Goal: Task Accomplishment & Management: Use online tool/utility

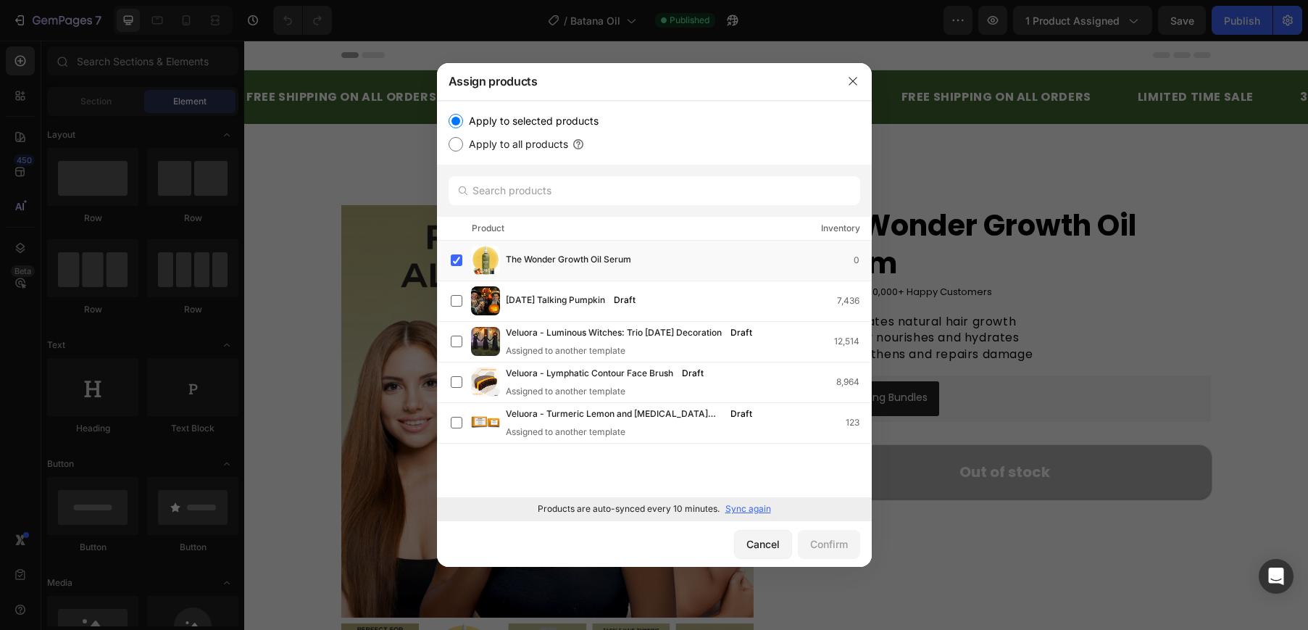
click at [740, 508] on p "Sync again" at bounding box center [748, 508] width 46 height 13
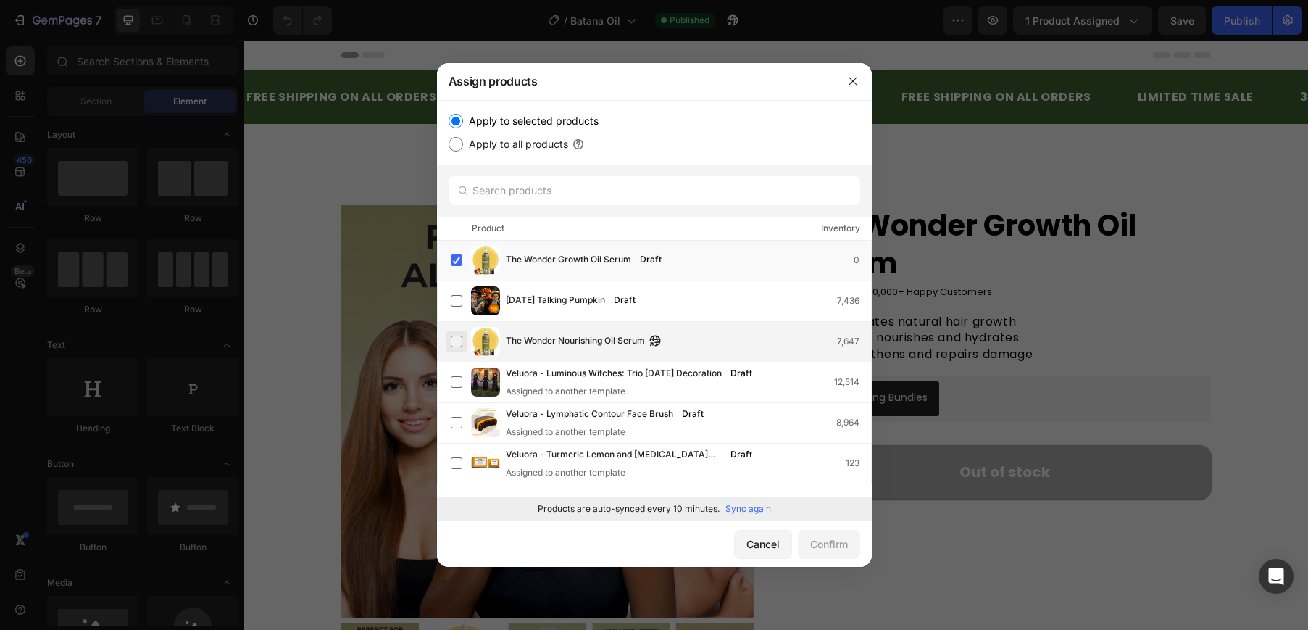
click at [461, 338] on label at bounding box center [457, 341] width 12 height 12
click at [459, 259] on label at bounding box center [457, 260] width 12 height 12
click at [822, 538] on div "Confirm" at bounding box center [829, 543] width 38 height 15
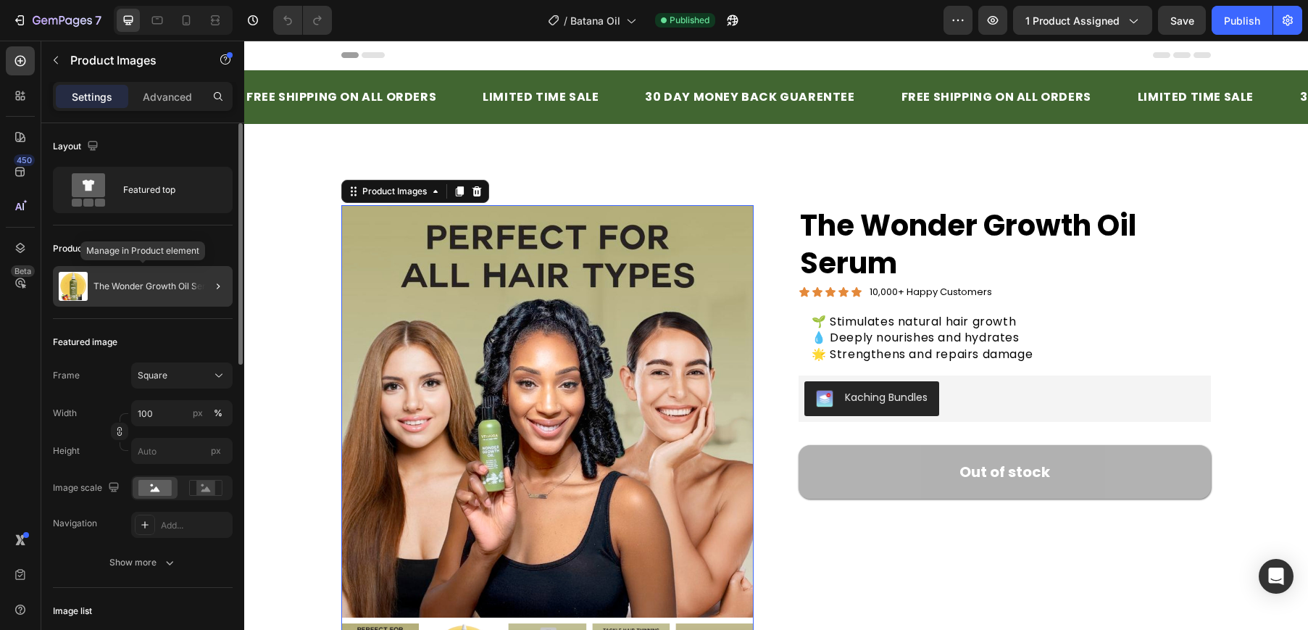
click at [121, 295] on div "The Wonder Growth Oil Serum" at bounding box center [143, 286] width 180 height 41
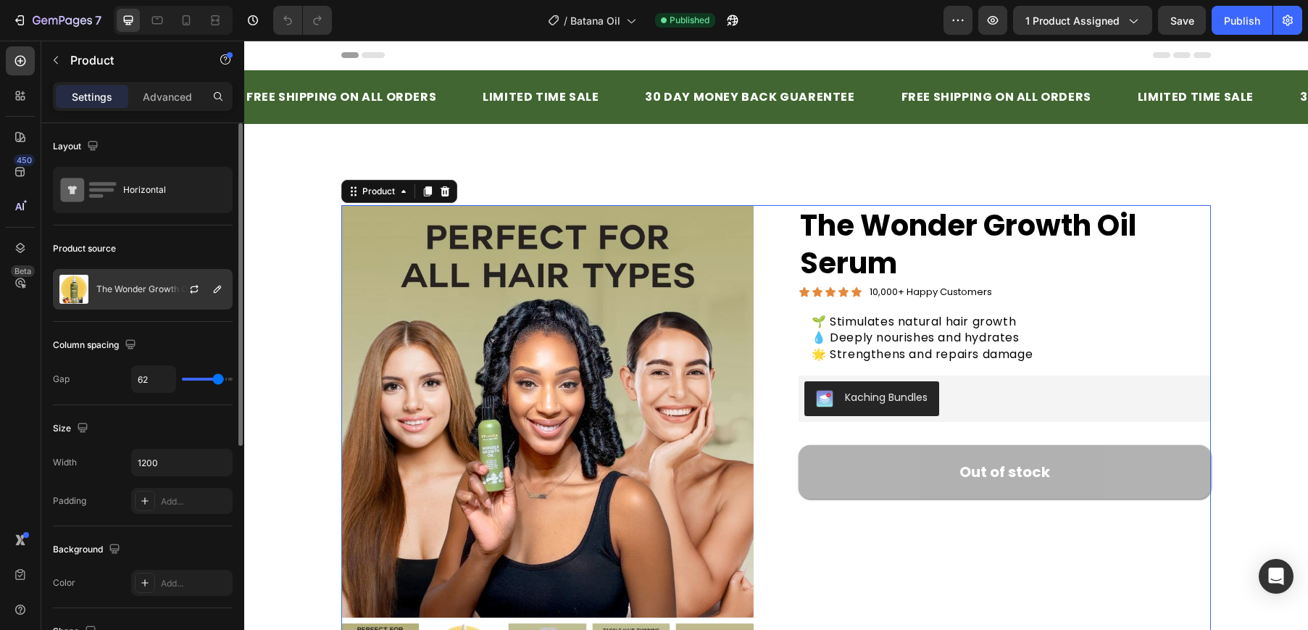
click at [151, 290] on p "The Wonder Growth Oil Serum" at bounding box center [158, 289] width 125 height 10
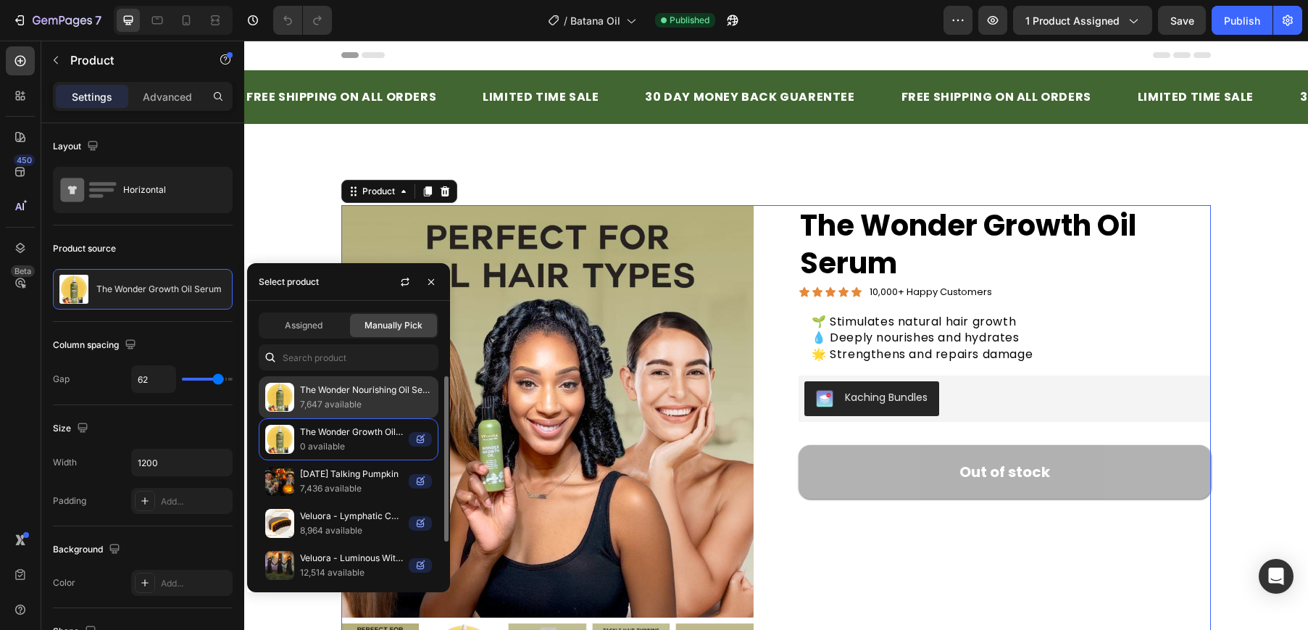
click at [332, 396] on p "The Wonder Nourishing Oil Serum" at bounding box center [366, 390] width 132 height 14
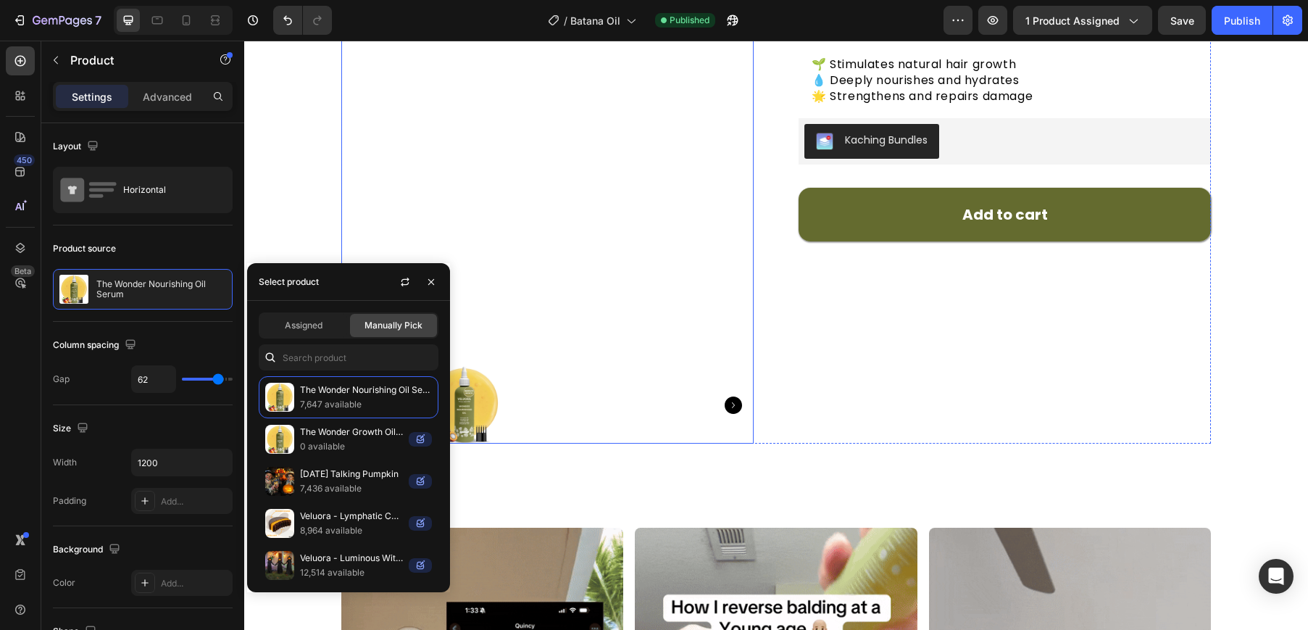
scroll to position [260, 0]
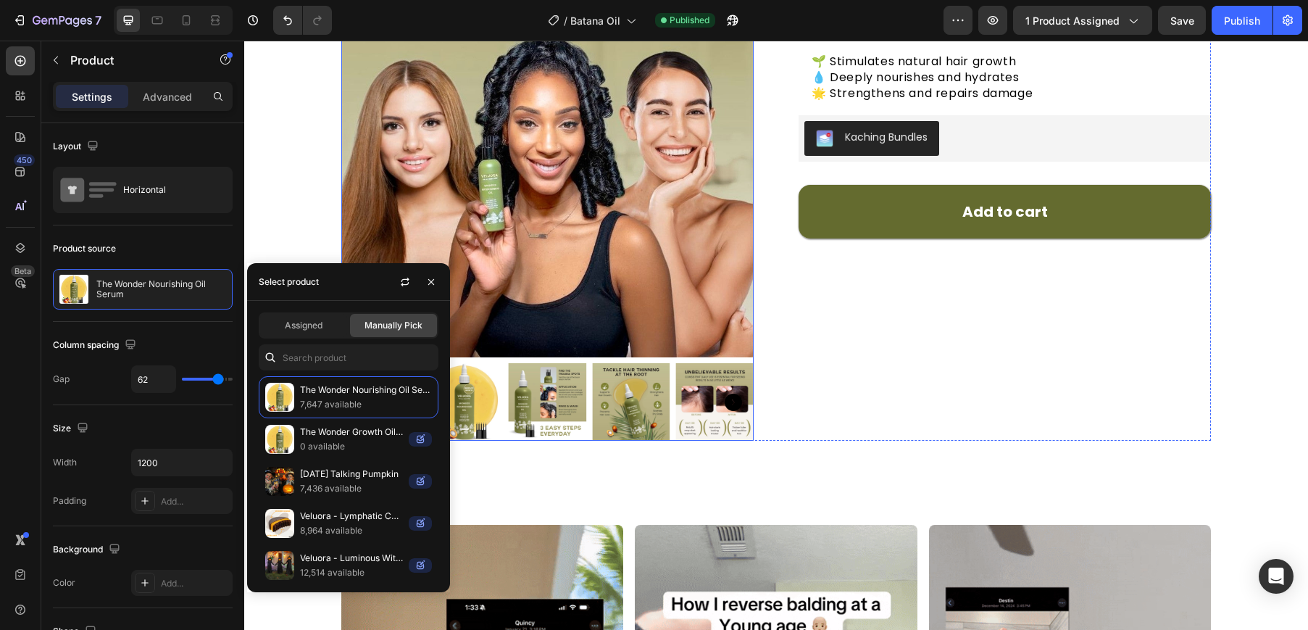
click at [477, 392] on img at bounding box center [464, 402] width 78 height 78
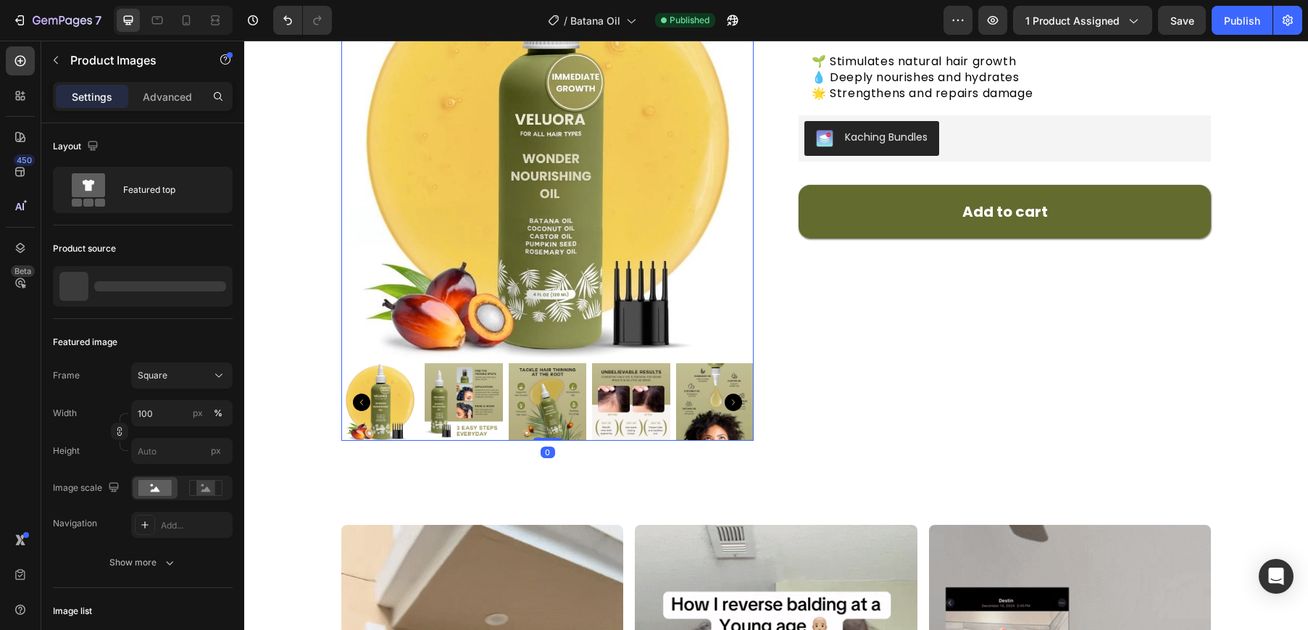
click at [481, 391] on img at bounding box center [464, 402] width 78 height 78
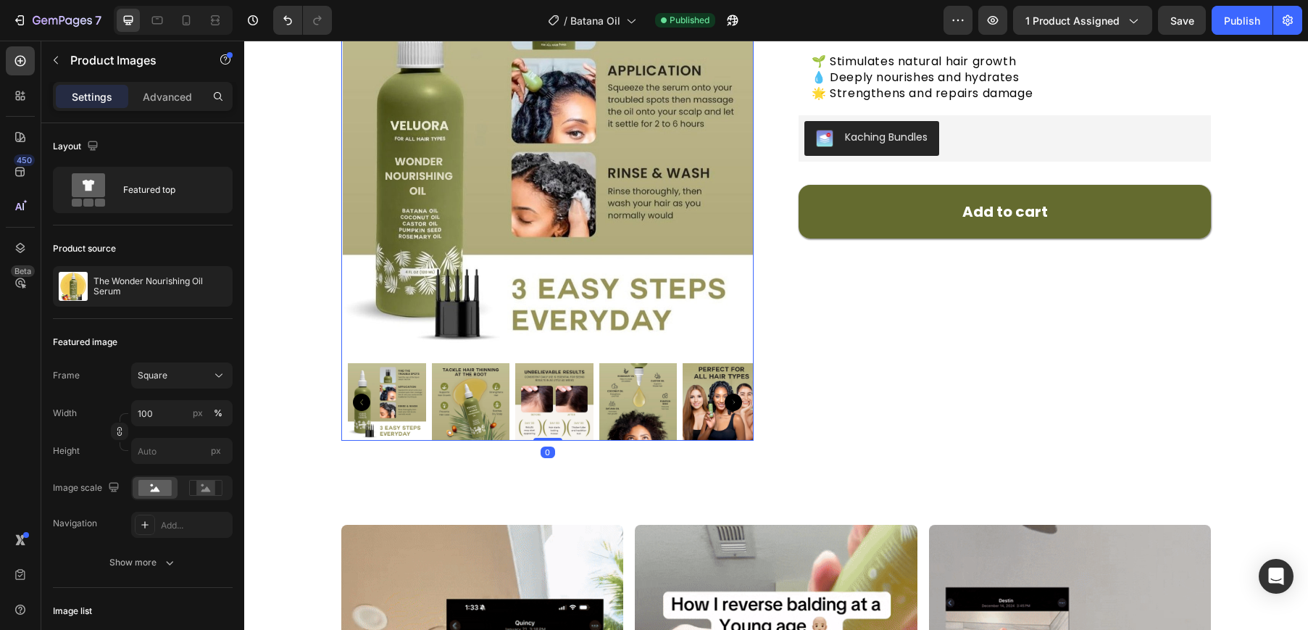
click at [506, 391] on div at bounding box center [547, 402] width 412 height 78
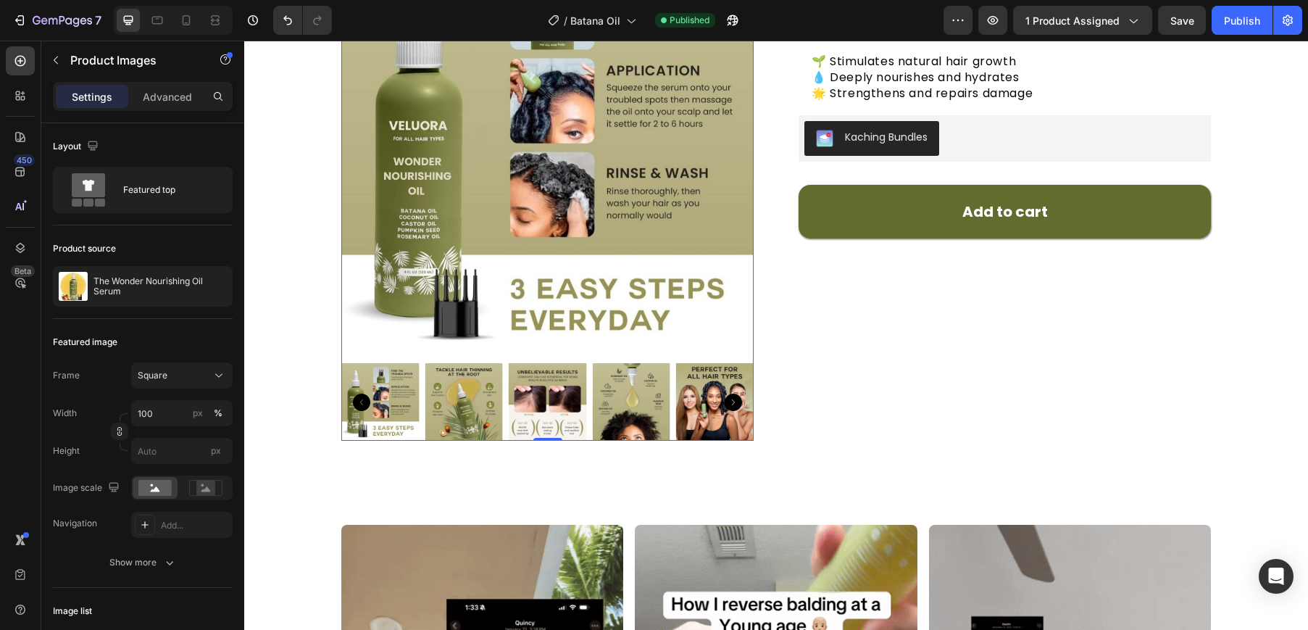
click at [514, 388] on img at bounding box center [548, 402] width 78 height 78
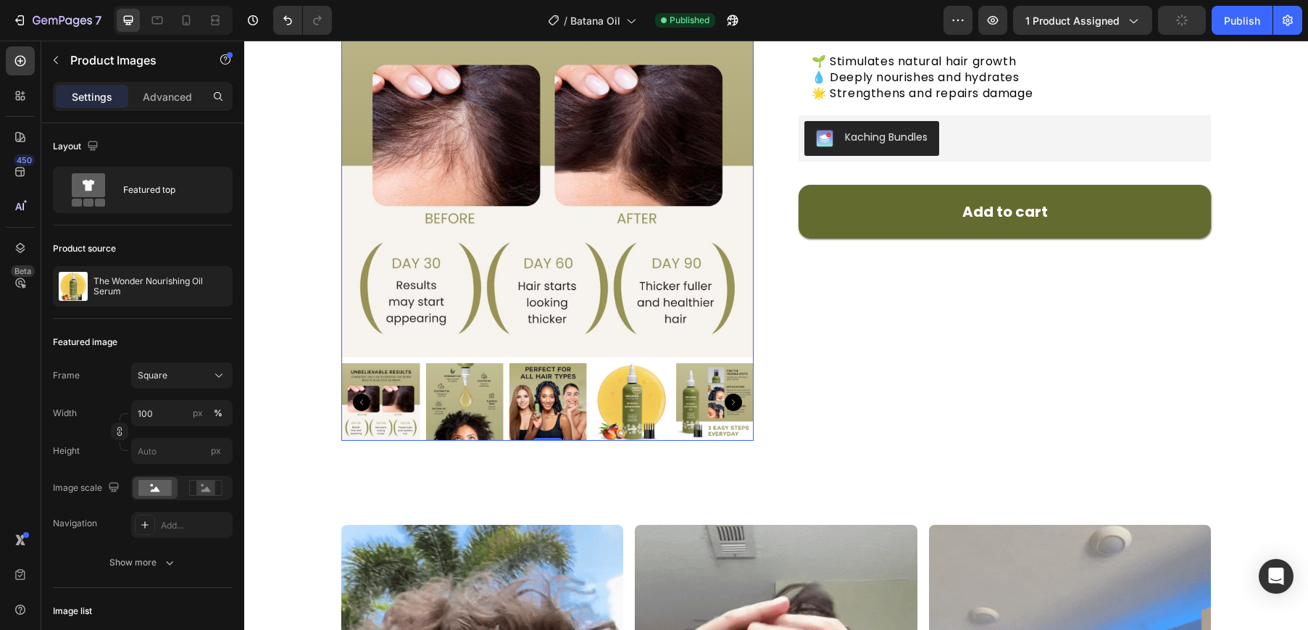
click at [540, 391] on div at bounding box center [547, 402] width 412 height 78
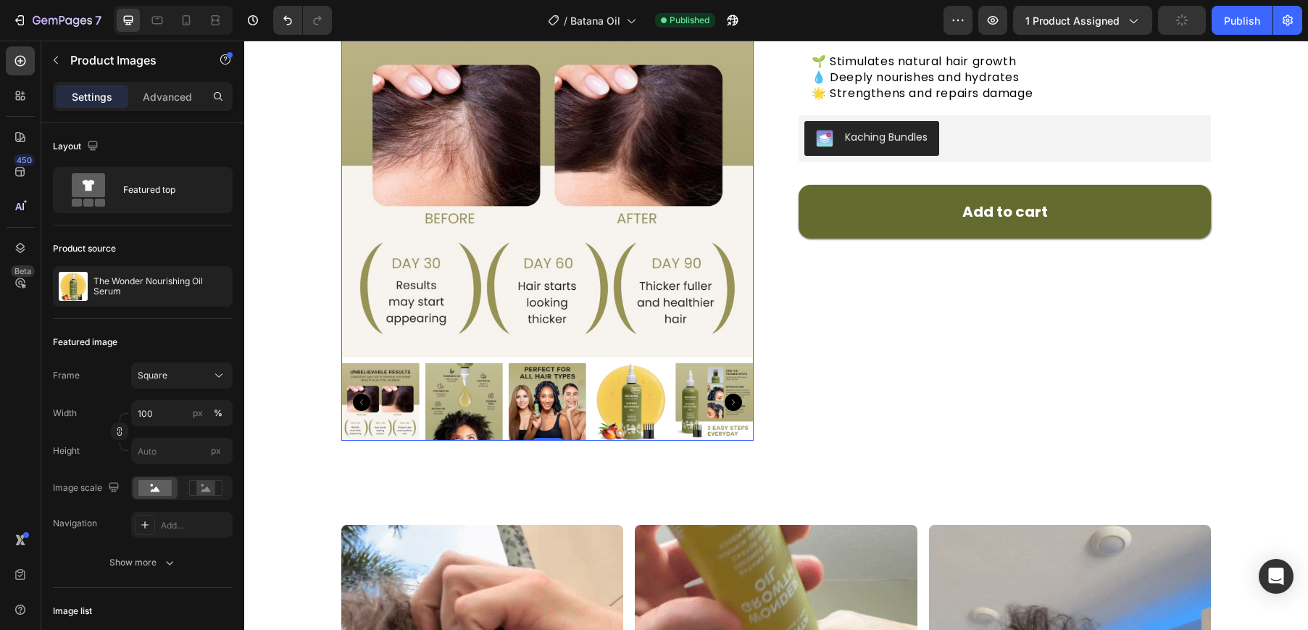
click at [556, 396] on img at bounding box center [548, 402] width 78 height 78
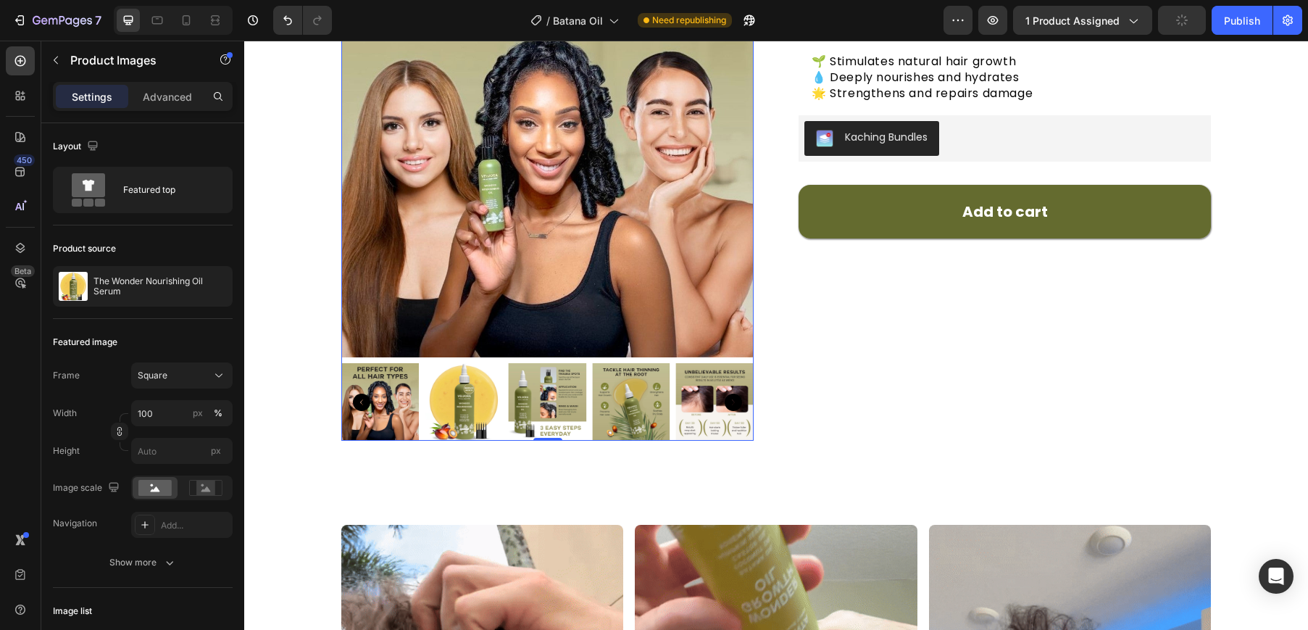
click at [476, 388] on img at bounding box center [464, 402] width 78 height 78
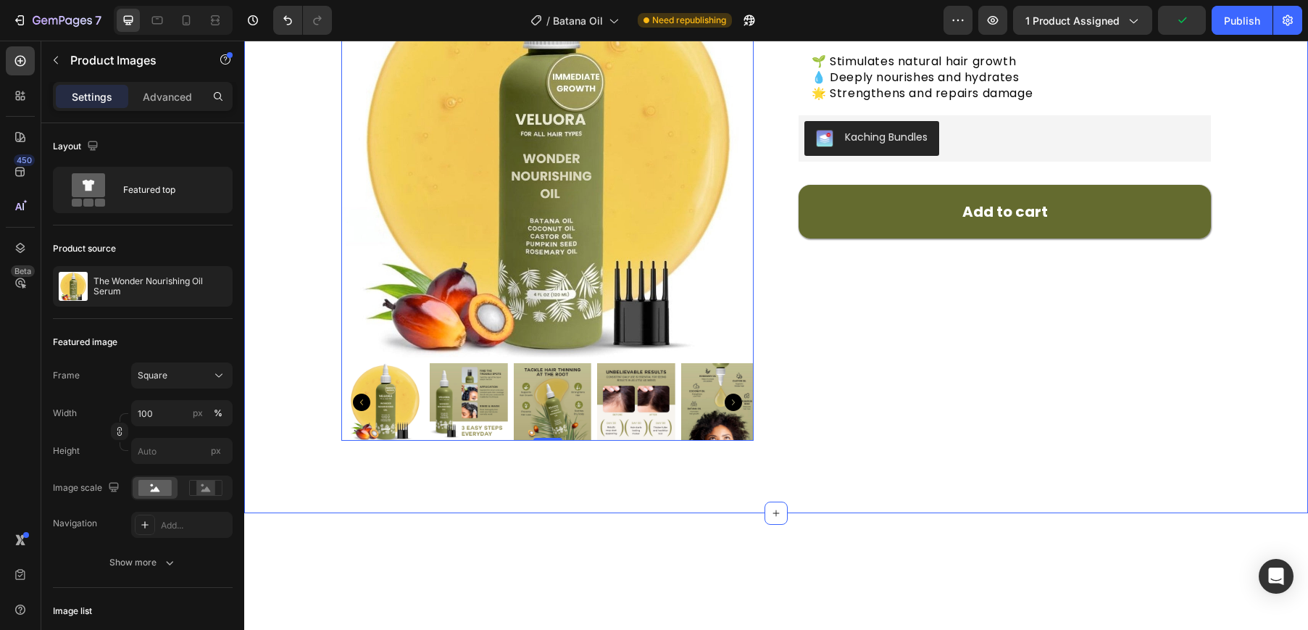
scroll to position [0, 0]
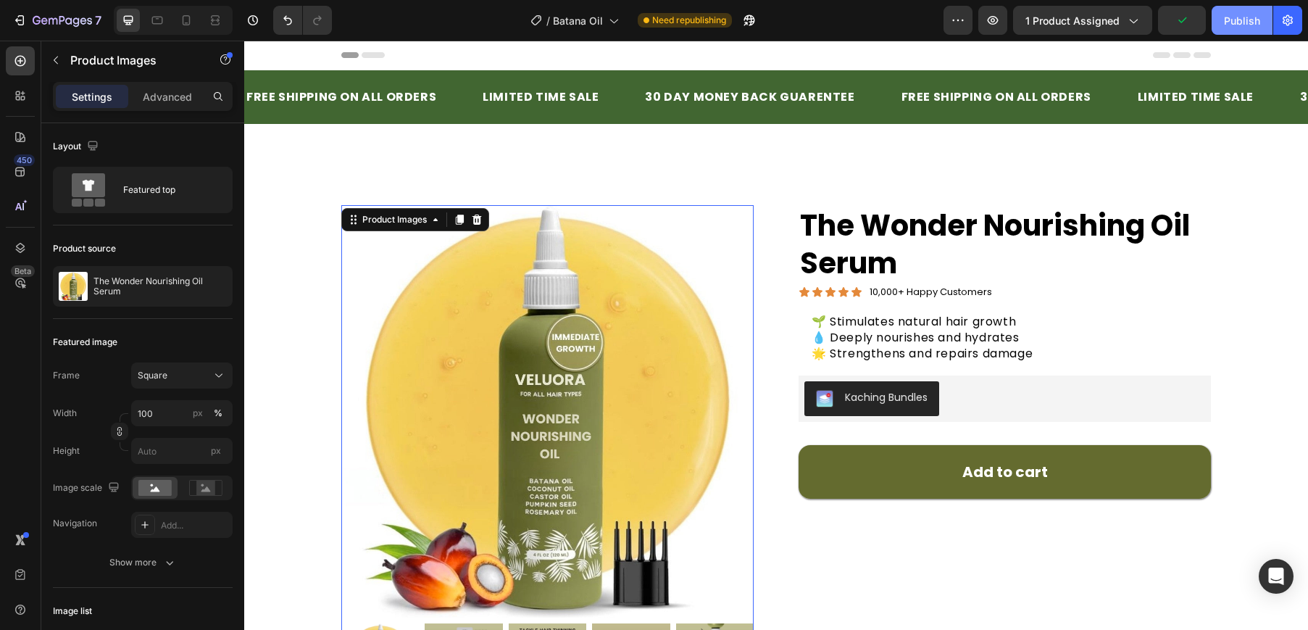
click at [1231, 14] on div "Publish" at bounding box center [1242, 20] width 36 height 15
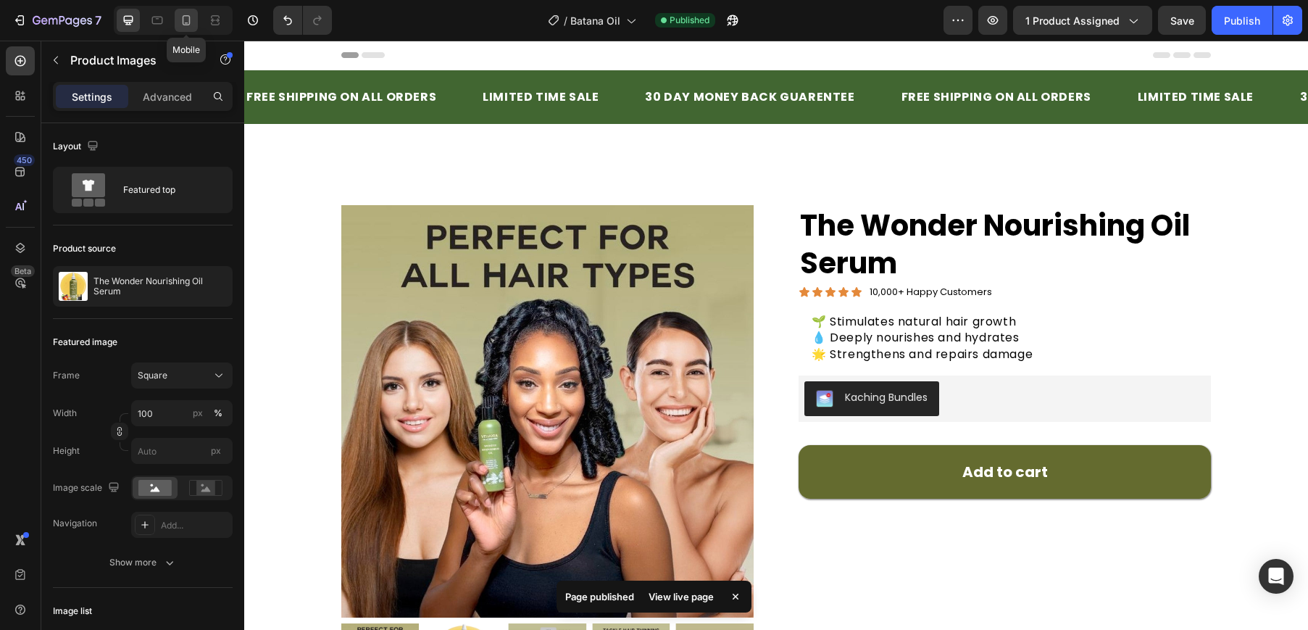
click at [184, 30] on div at bounding box center [186, 20] width 23 height 23
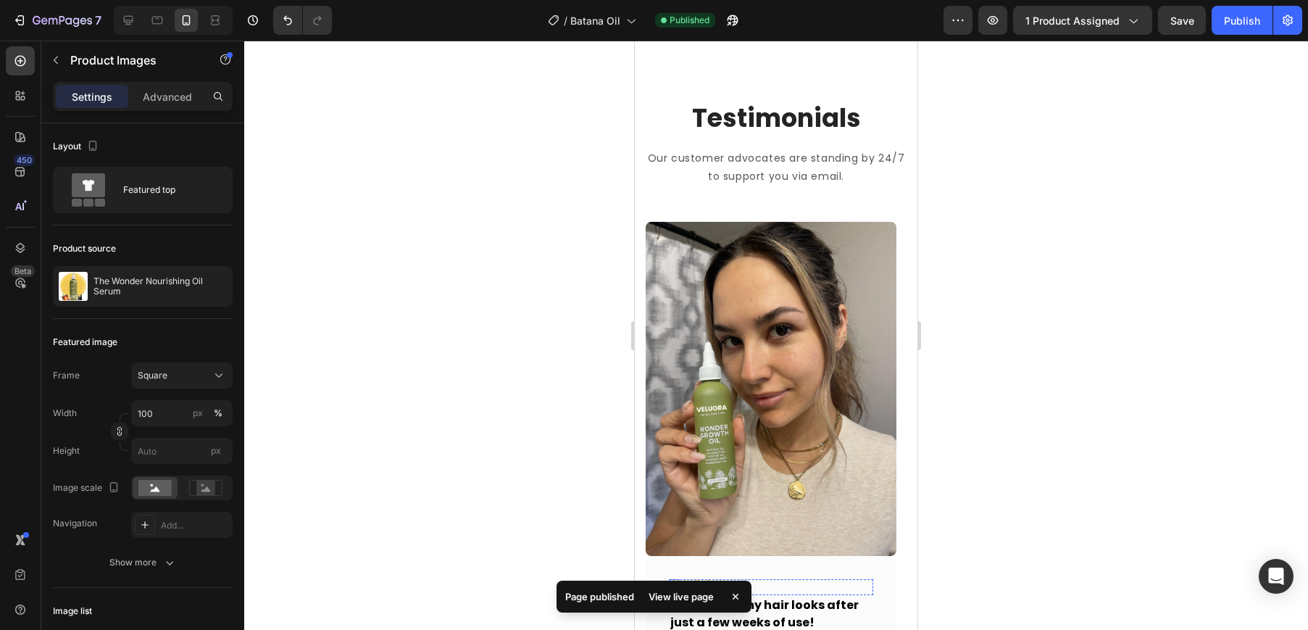
scroll to position [709, 0]
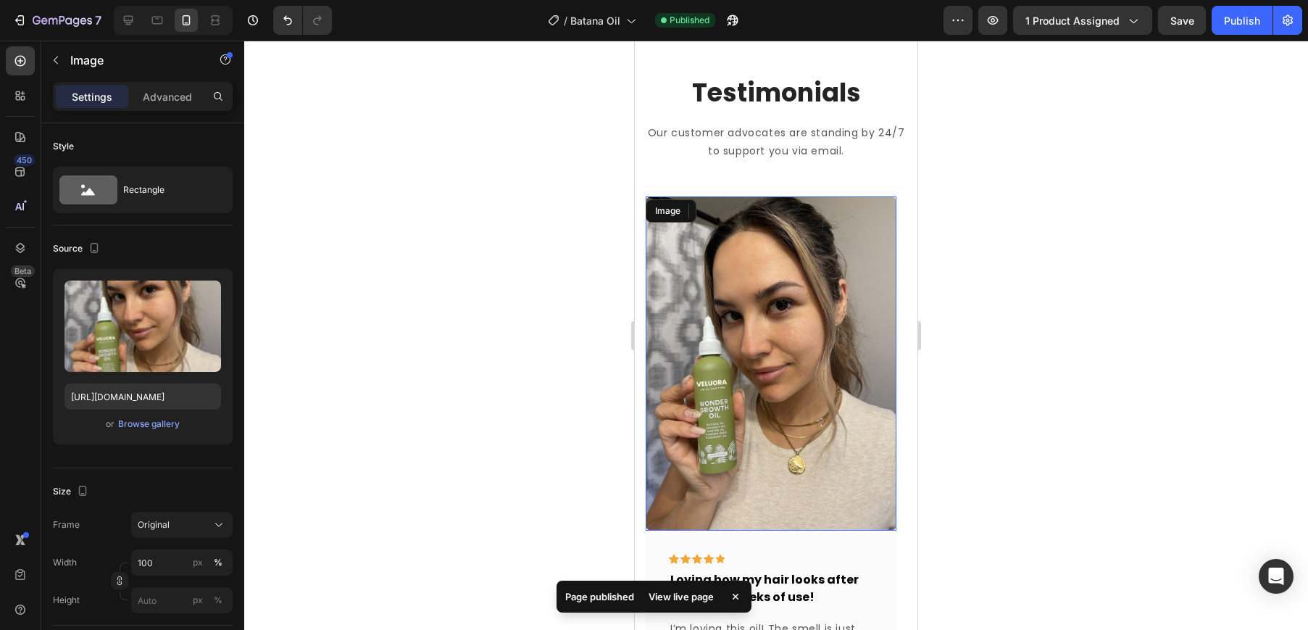
click at [703, 263] on img at bounding box center [771, 363] width 251 height 334
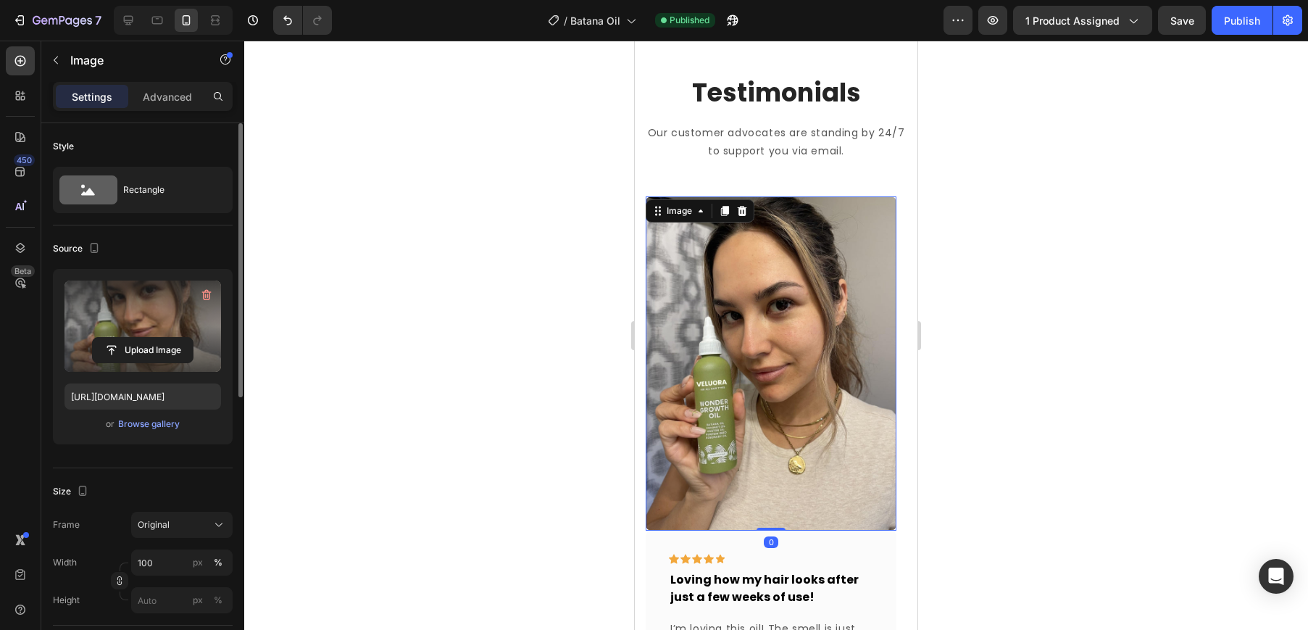
click at [146, 335] on label at bounding box center [142, 325] width 156 height 91
click at [146, 338] on input "file" at bounding box center [143, 350] width 100 height 25
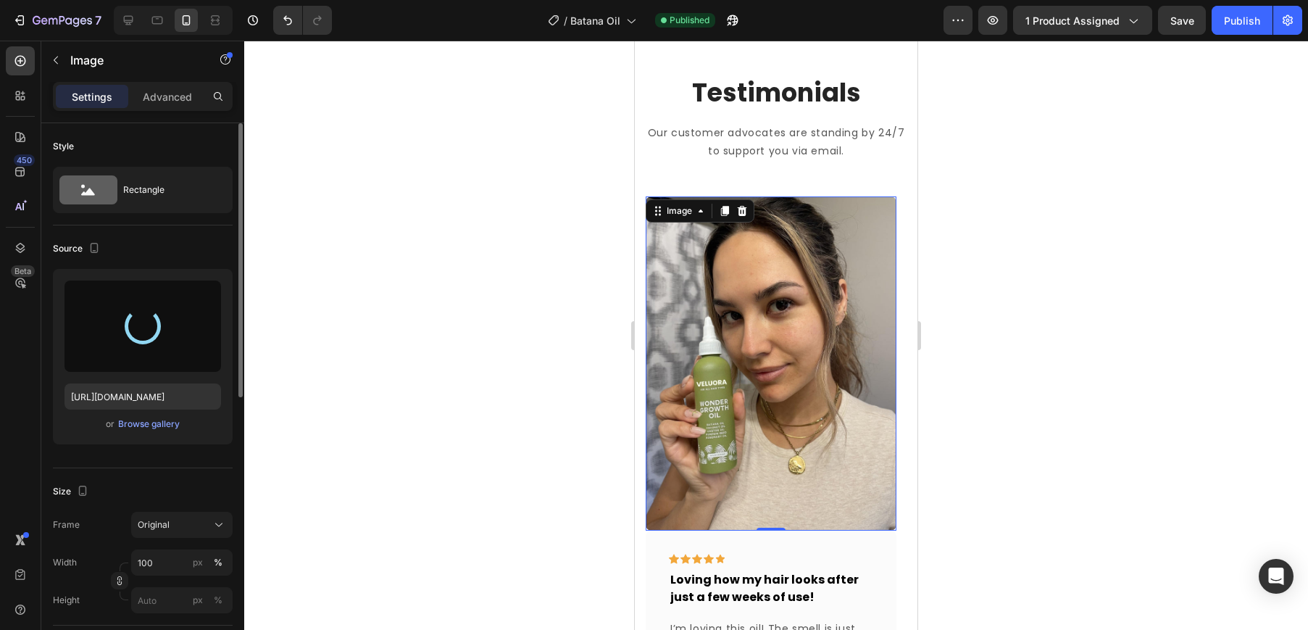
type input "[URL][DOMAIN_NAME]"
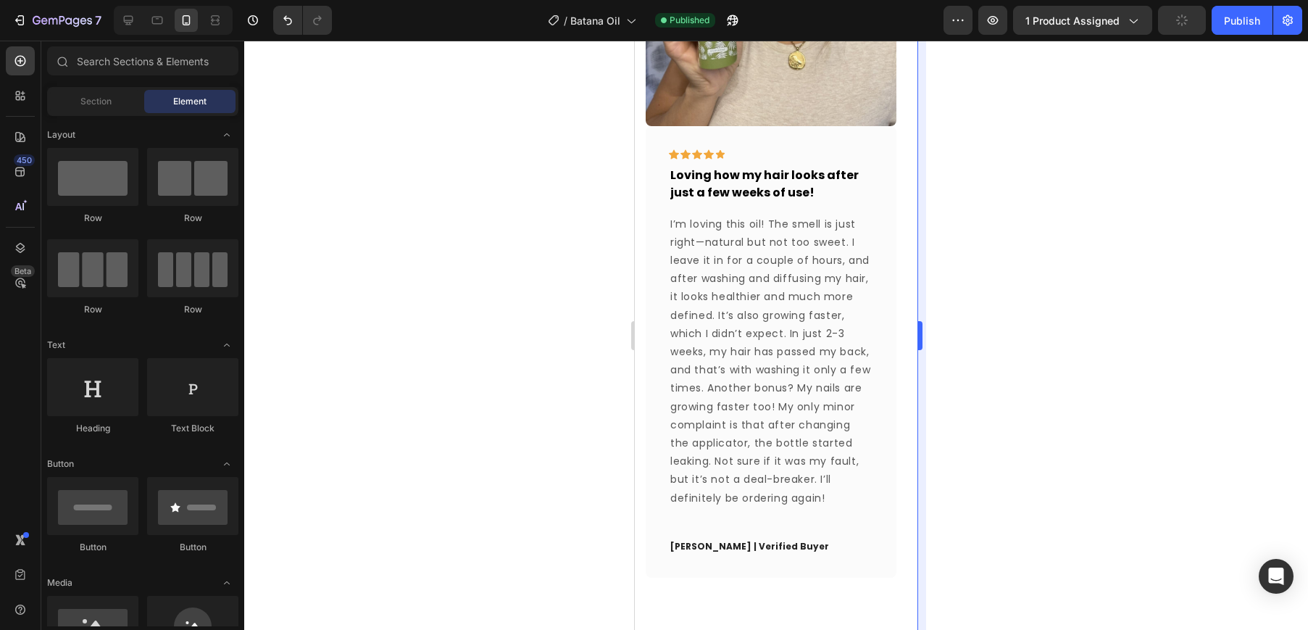
scroll to position [1127, 0]
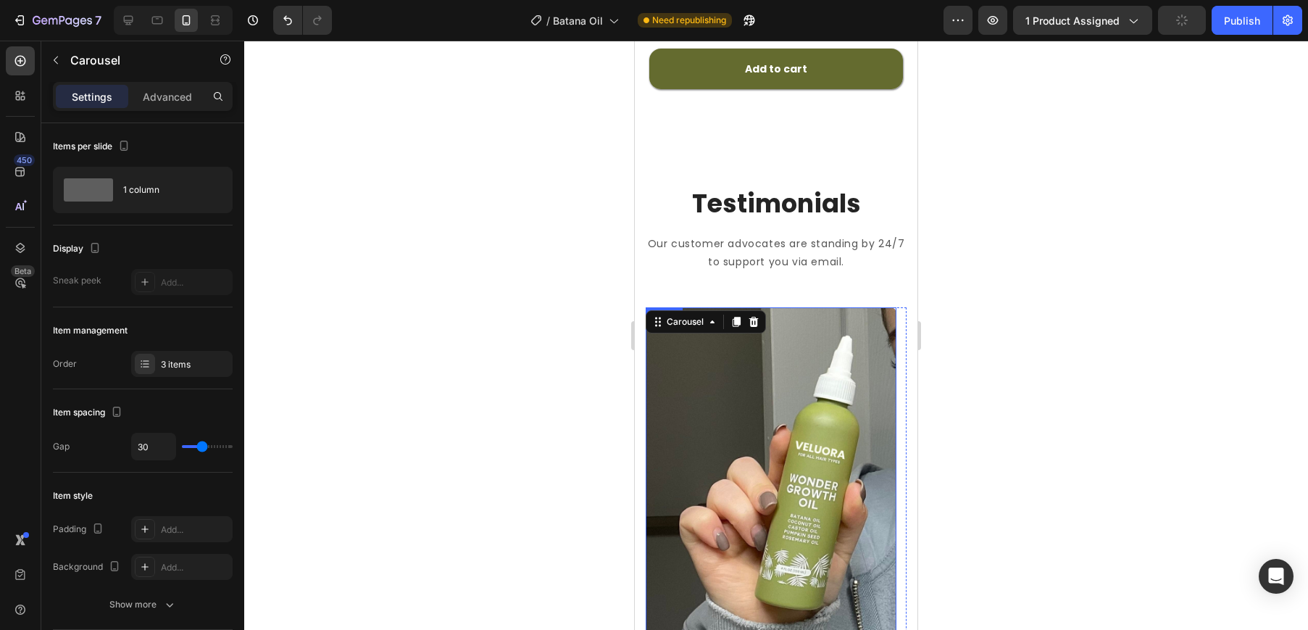
scroll to position [713, 0]
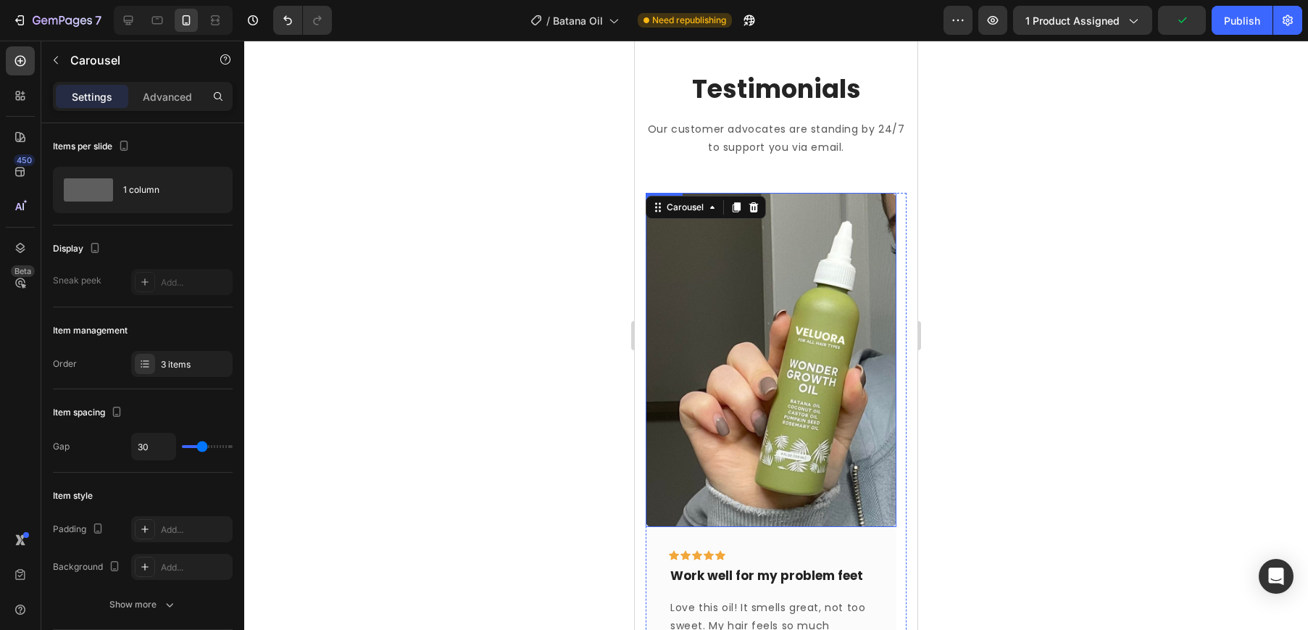
click at [786, 393] on img at bounding box center [771, 360] width 251 height 334
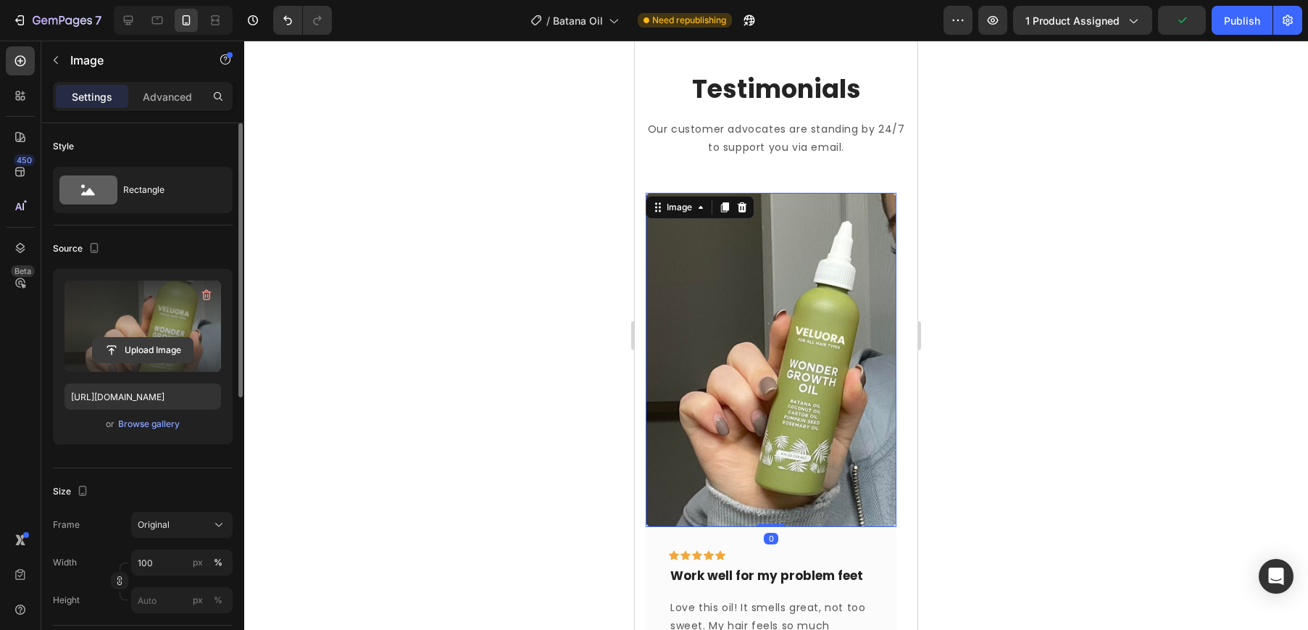
click at [164, 356] on input "file" at bounding box center [143, 350] width 100 height 25
type input "[URL][DOMAIN_NAME]"
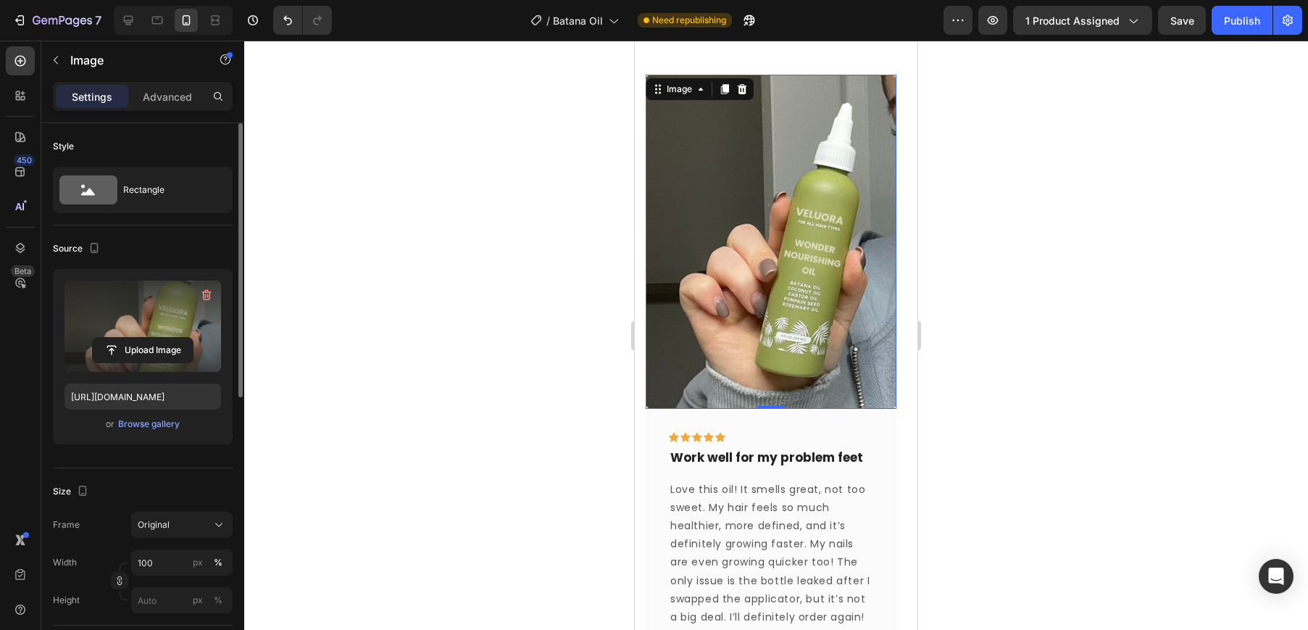
scroll to position [1134, 0]
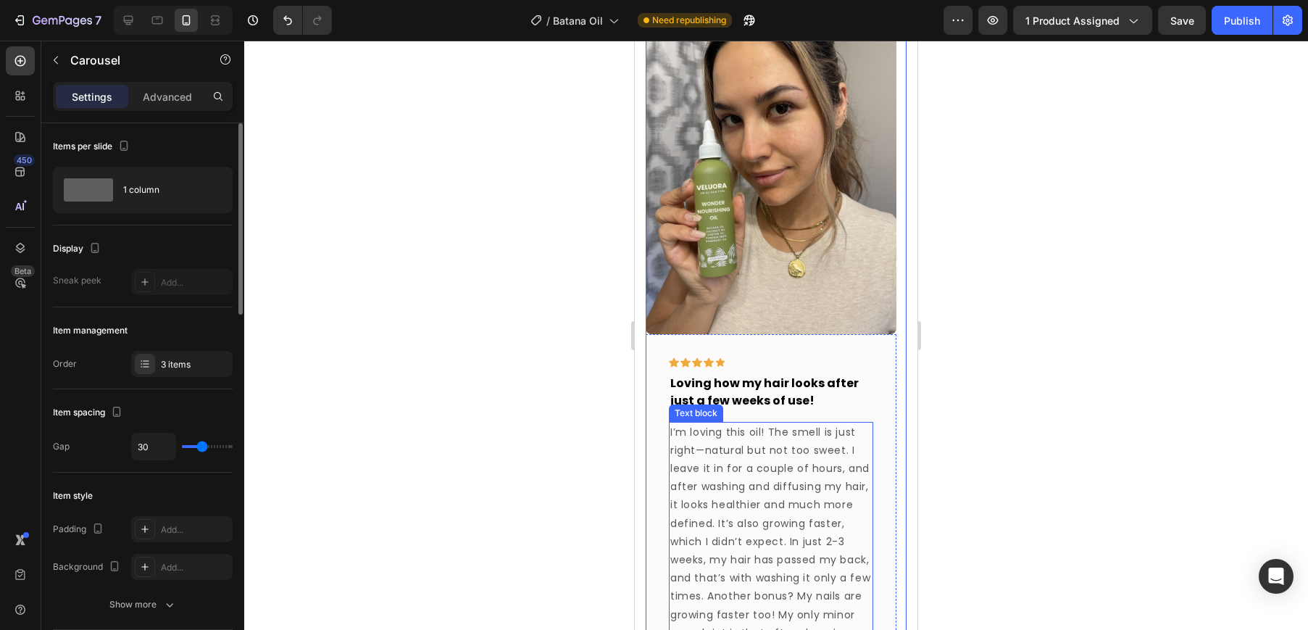
scroll to position [1311, 0]
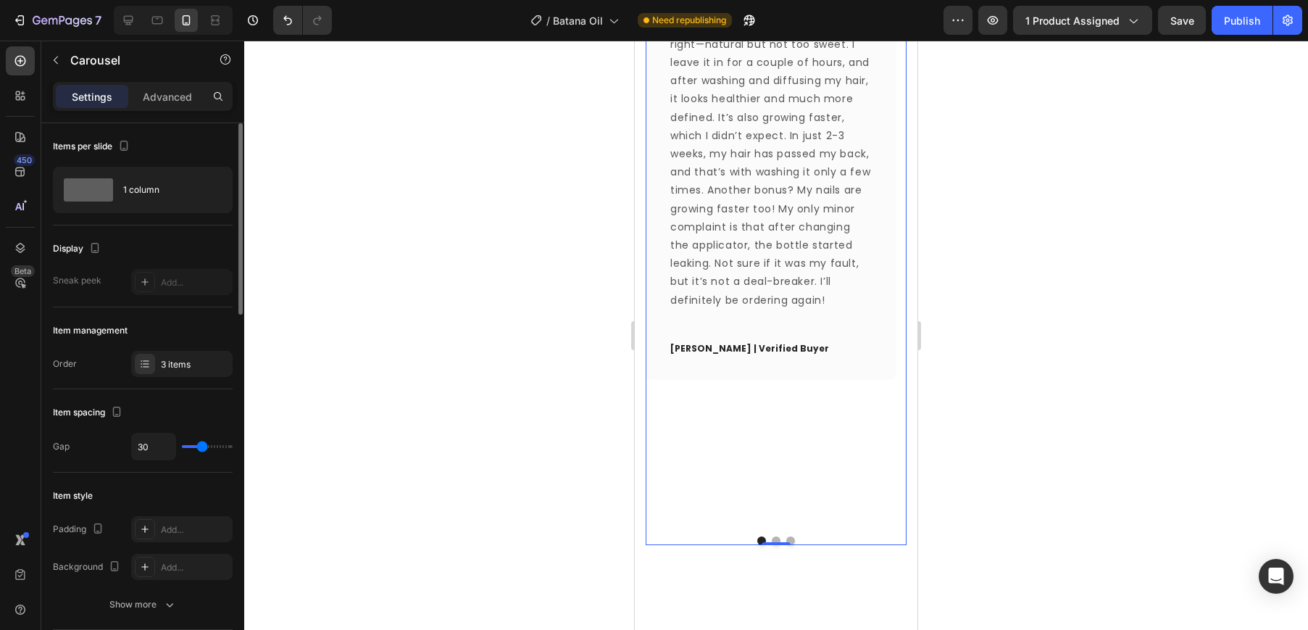
click at [772, 536] on button "Dot" at bounding box center [776, 540] width 9 height 9
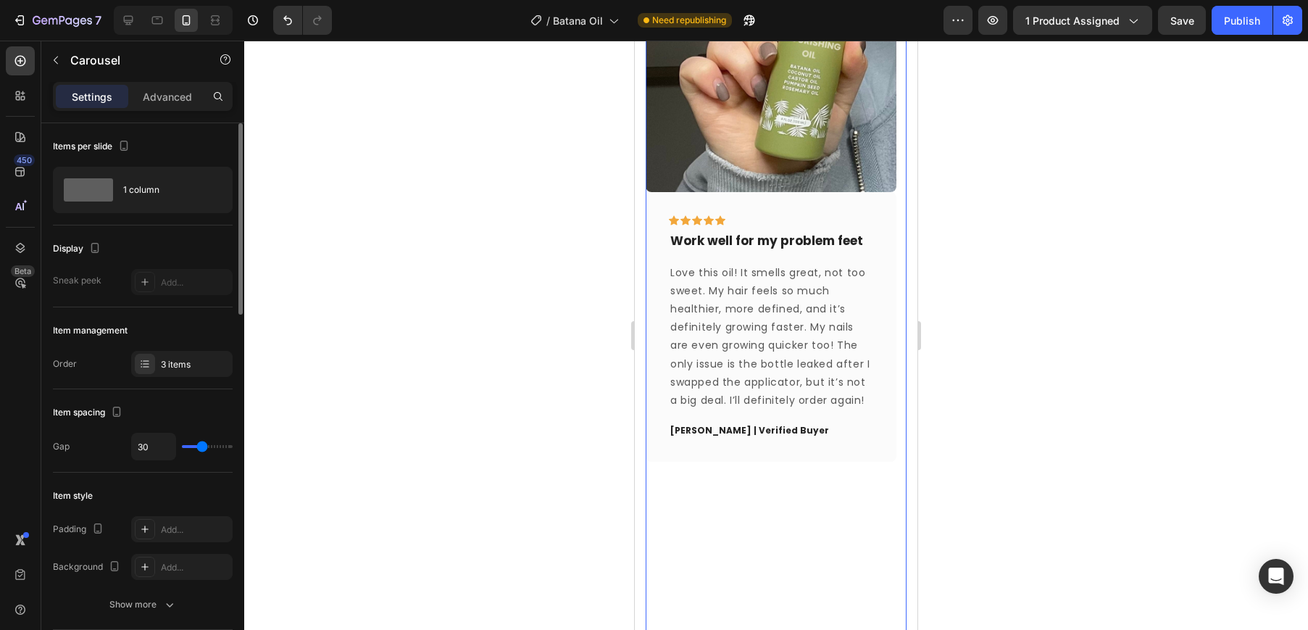
scroll to position [1256, 0]
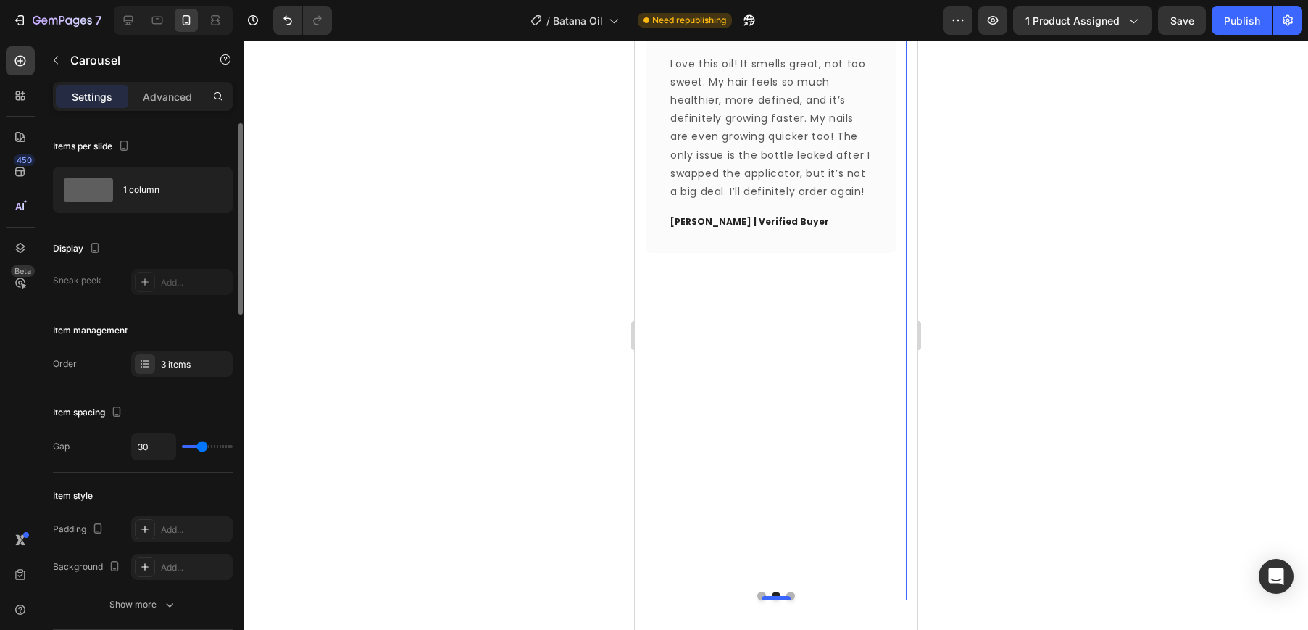
click at [785, 596] on div at bounding box center [775, 598] width 29 height 4
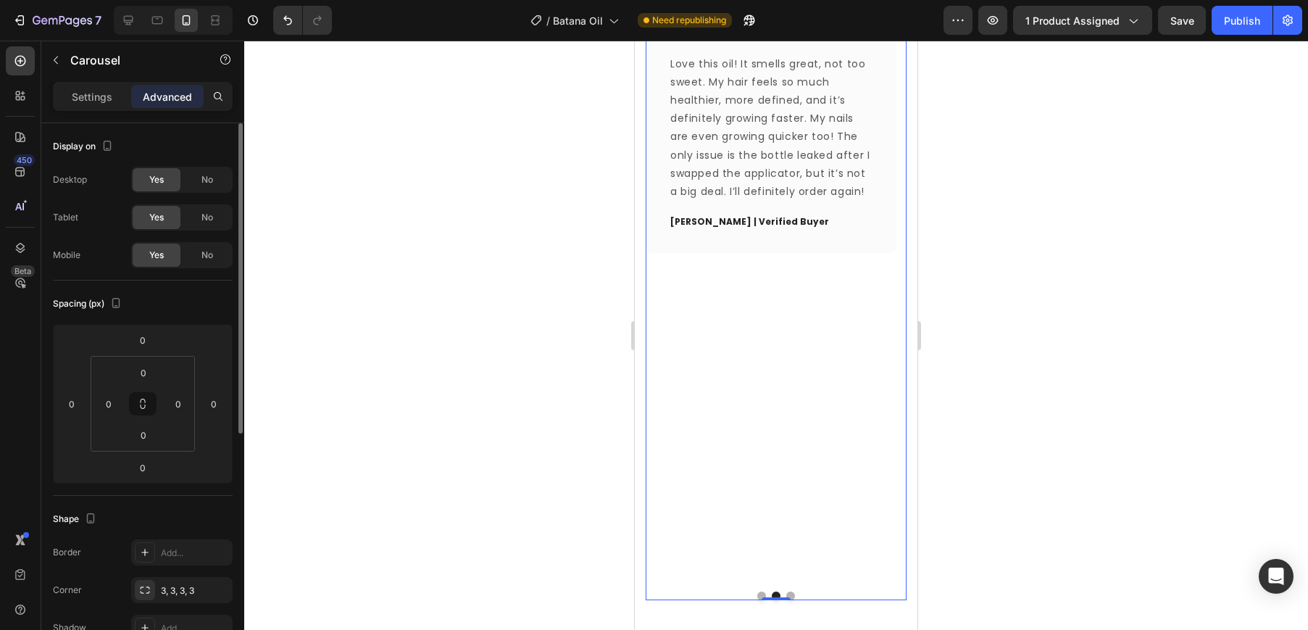
click at [788, 591] on button "Dot" at bounding box center [790, 595] width 9 height 9
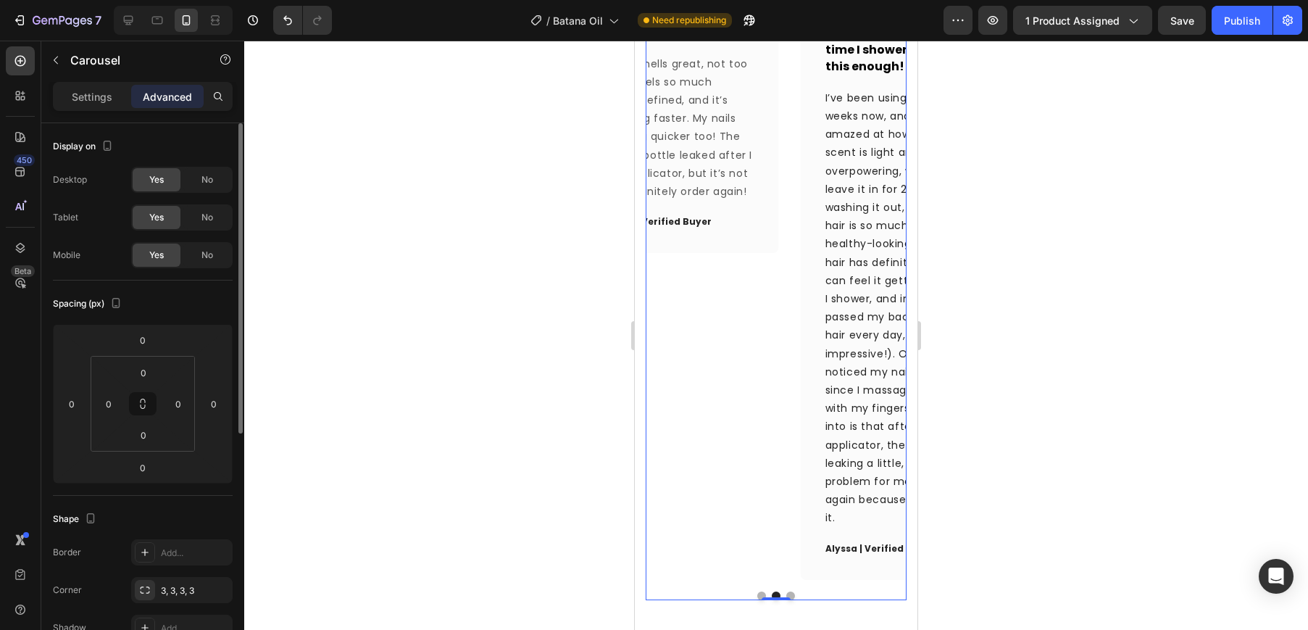
scroll to position [781, 0]
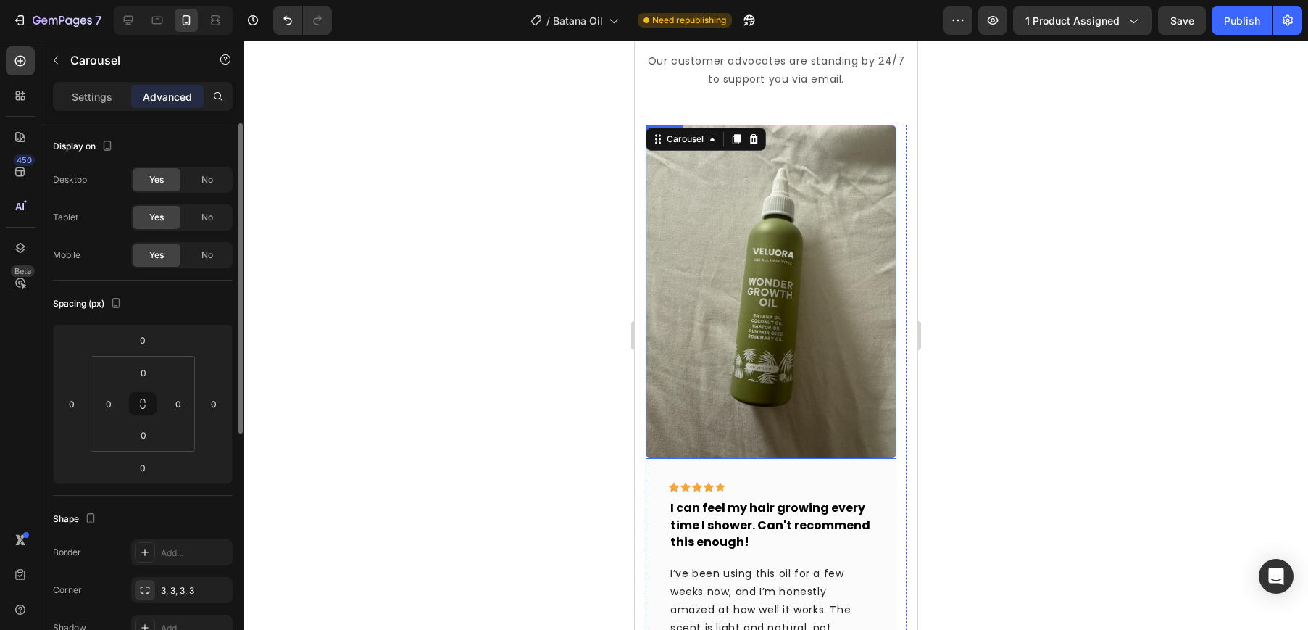
click at [774, 306] on img at bounding box center [771, 292] width 251 height 334
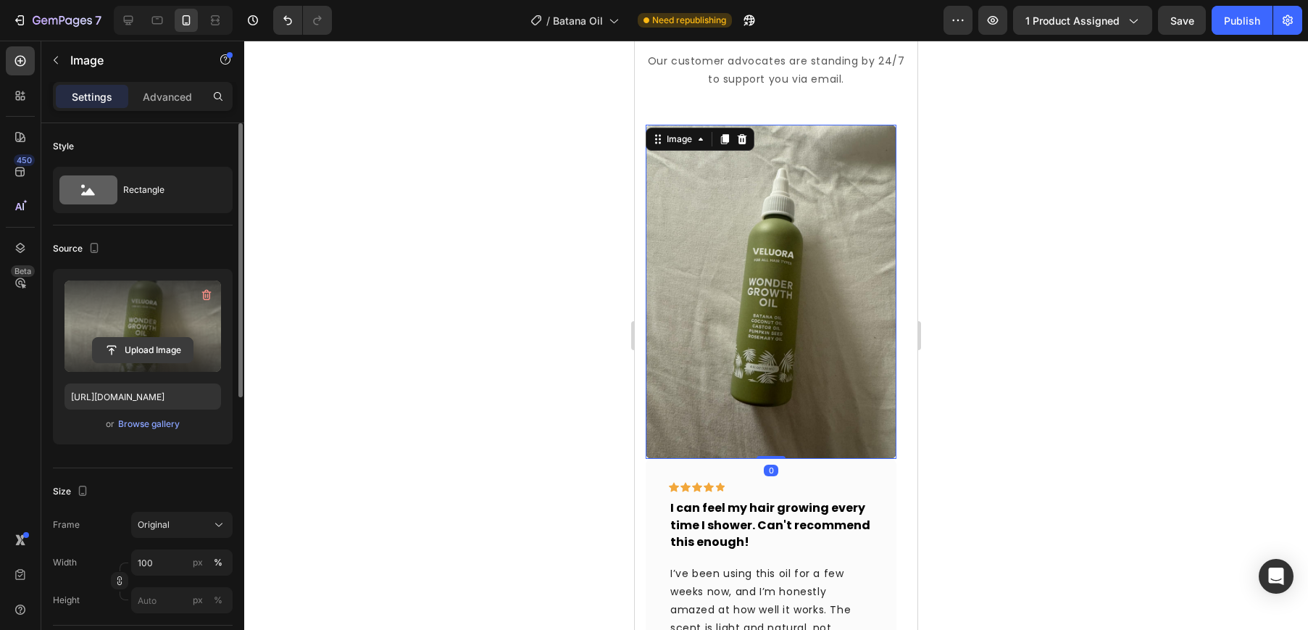
click at [155, 346] on input "file" at bounding box center [143, 350] width 100 height 25
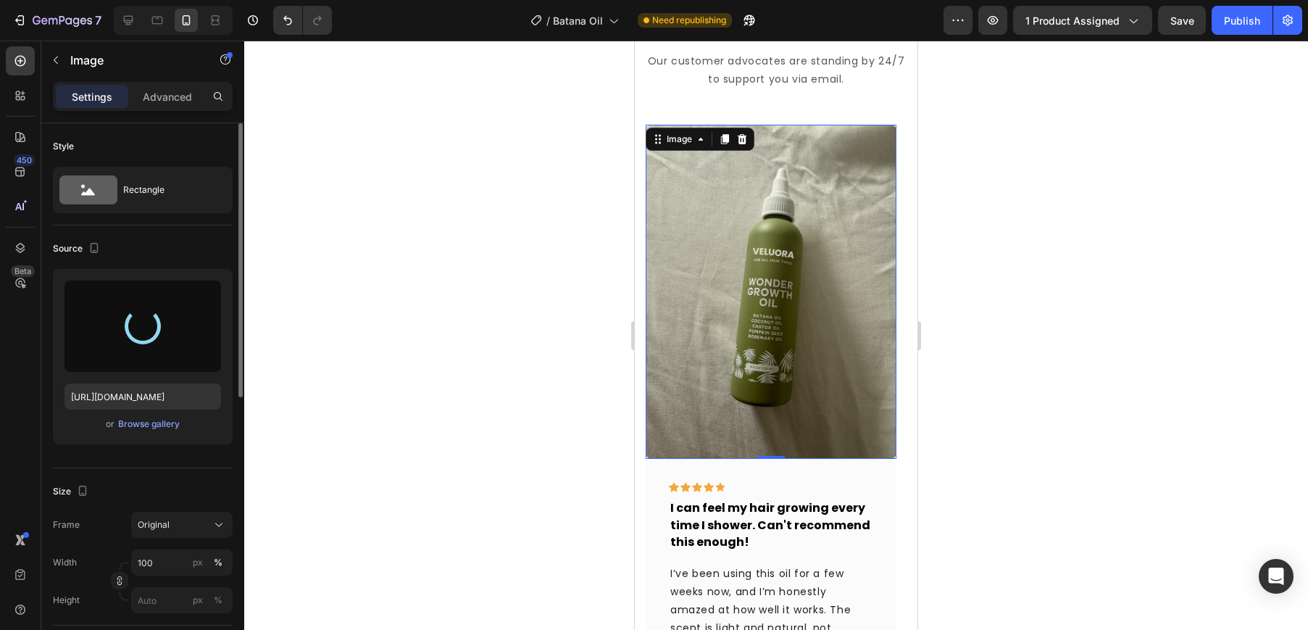
type input "[URL][DOMAIN_NAME]"
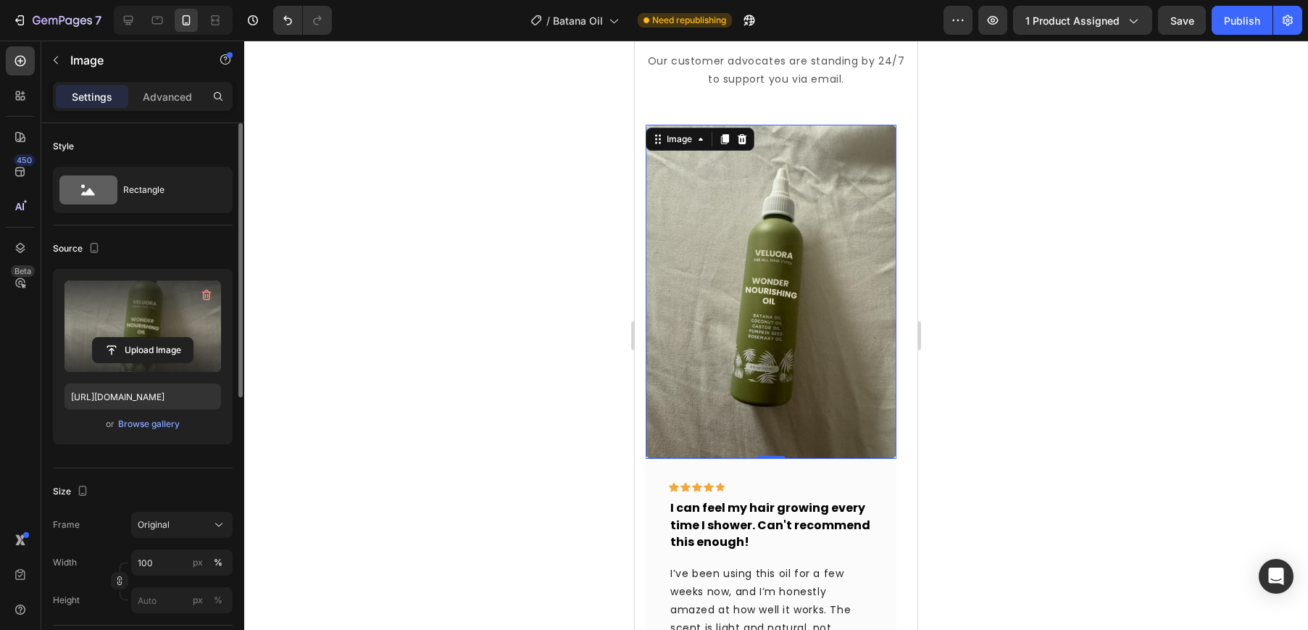
scroll to position [1453, 0]
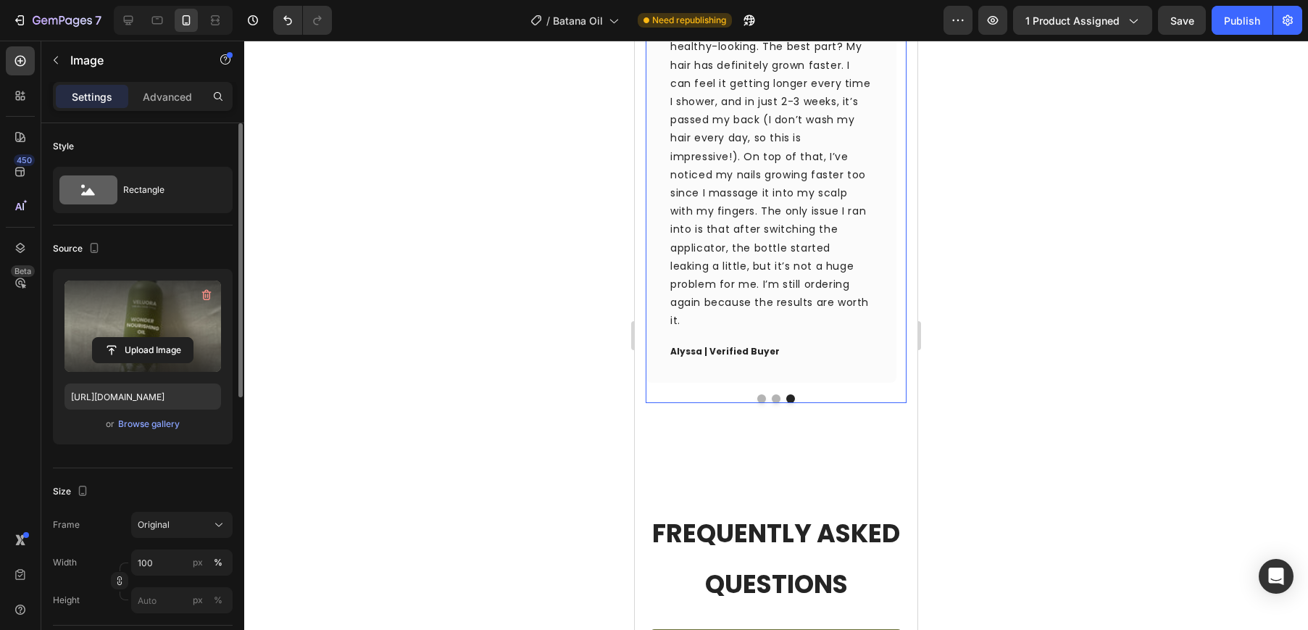
click at [772, 394] on button "Dot" at bounding box center [776, 398] width 9 height 9
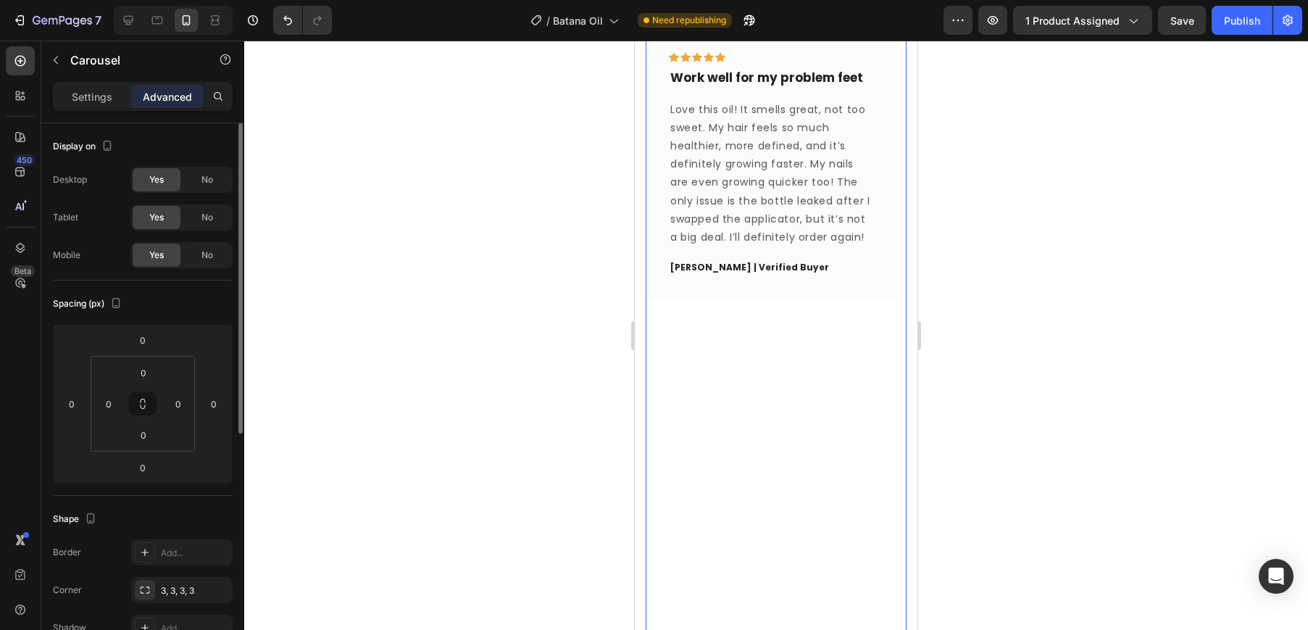
scroll to position [940, 0]
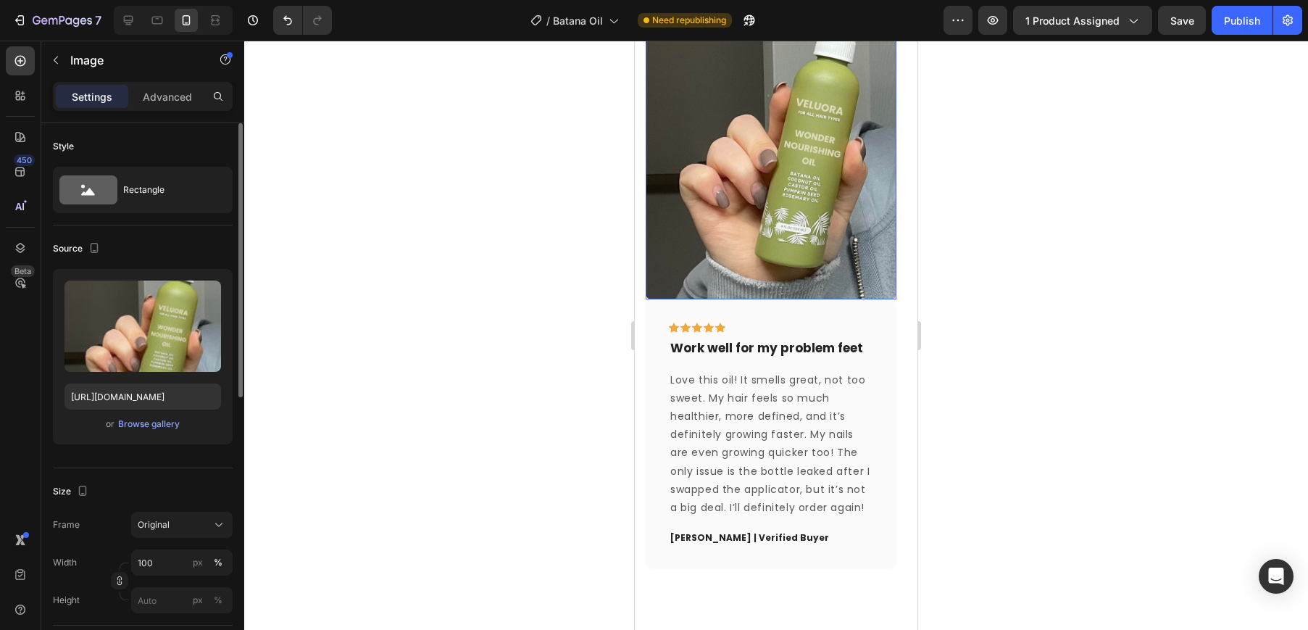
click at [744, 226] on img at bounding box center [771, 132] width 251 height 334
click at [723, 170] on img at bounding box center [771, 132] width 251 height 334
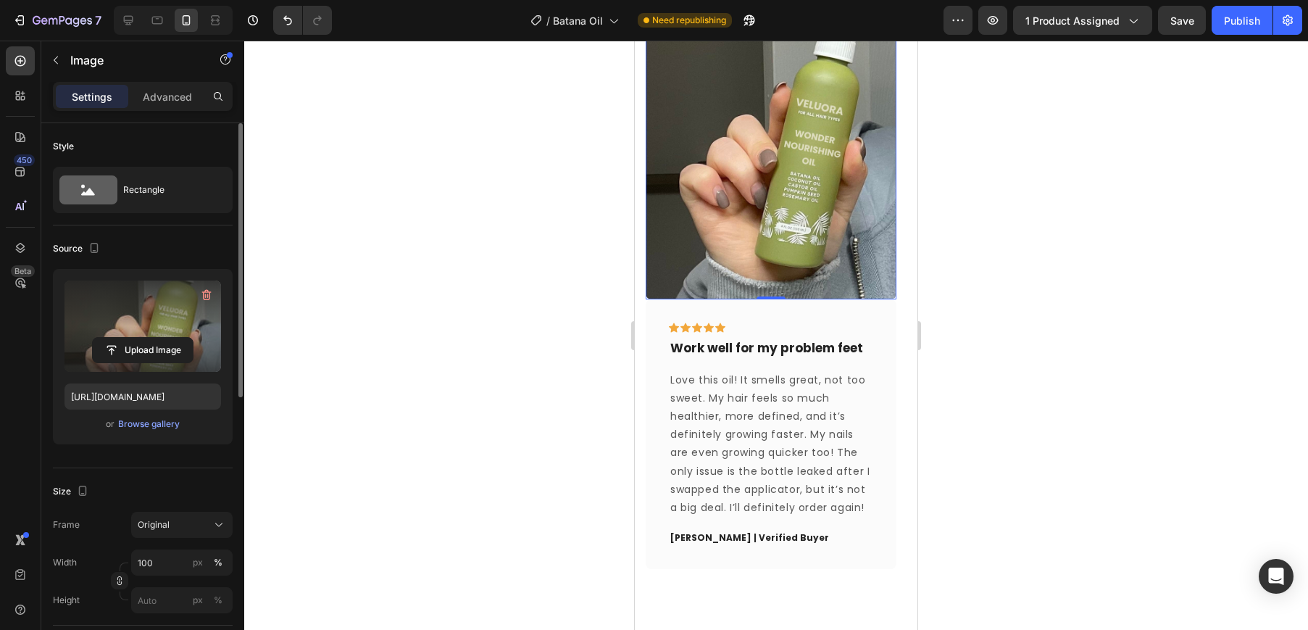
click at [150, 334] on label at bounding box center [142, 325] width 156 height 91
click at [150, 338] on input "file" at bounding box center [143, 350] width 100 height 25
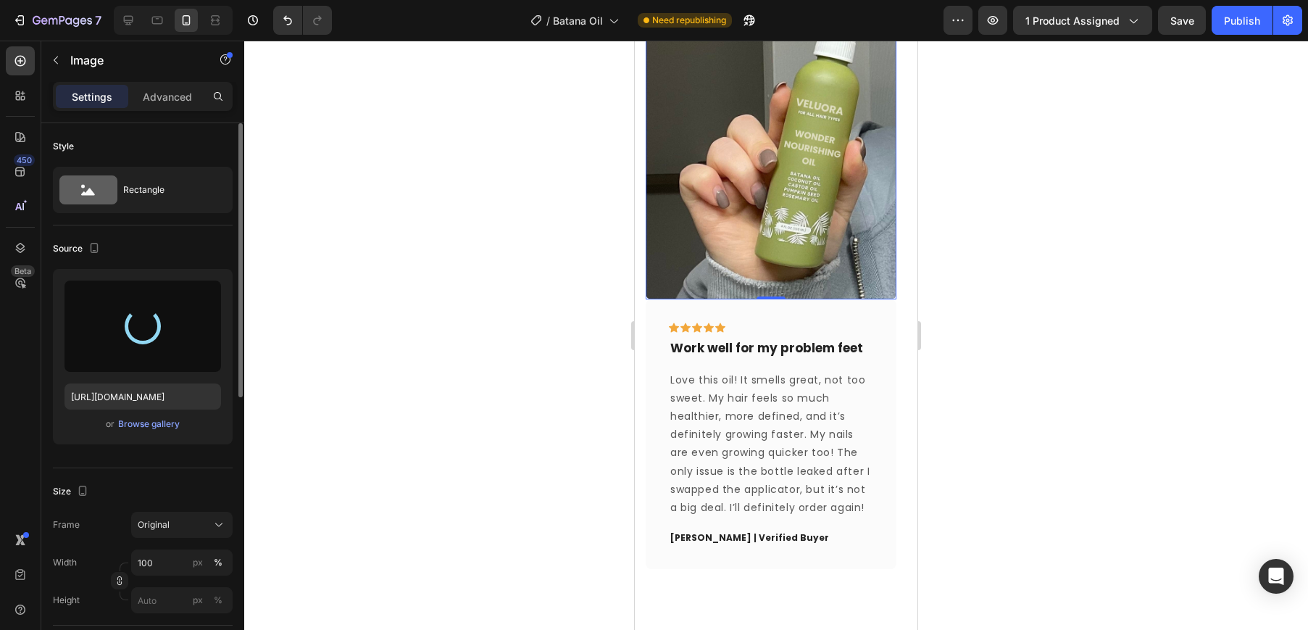
type input "[URL][DOMAIN_NAME]"
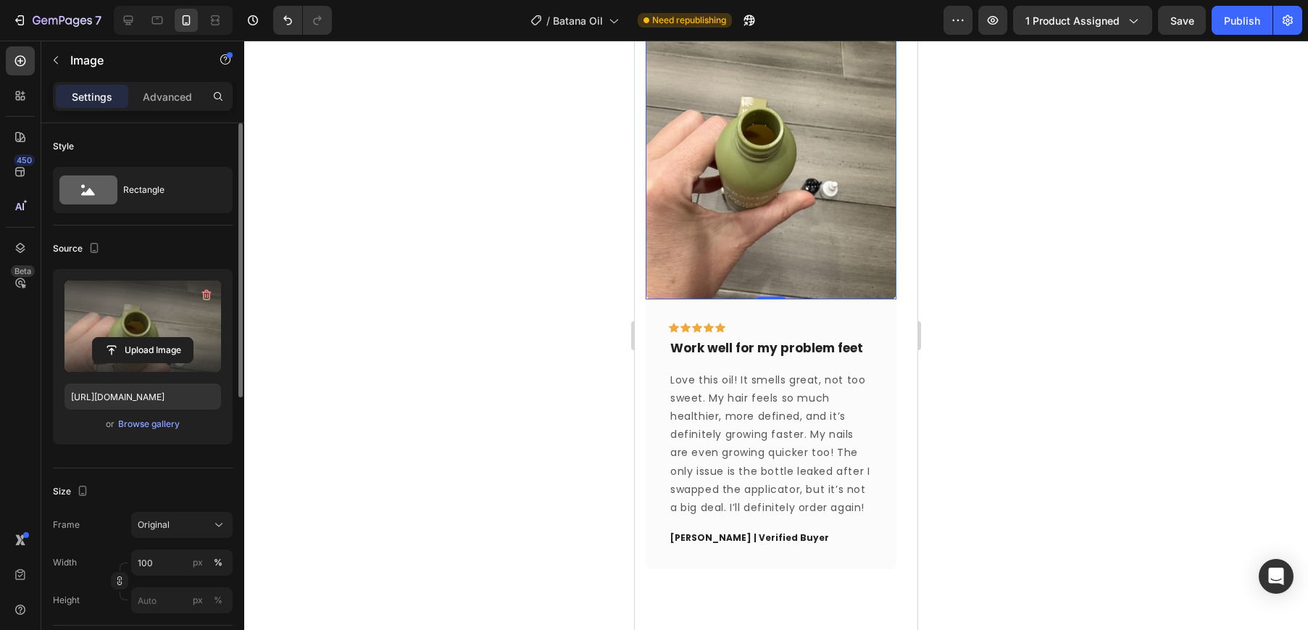
click at [965, 222] on div at bounding box center [776, 335] width 1064 height 589
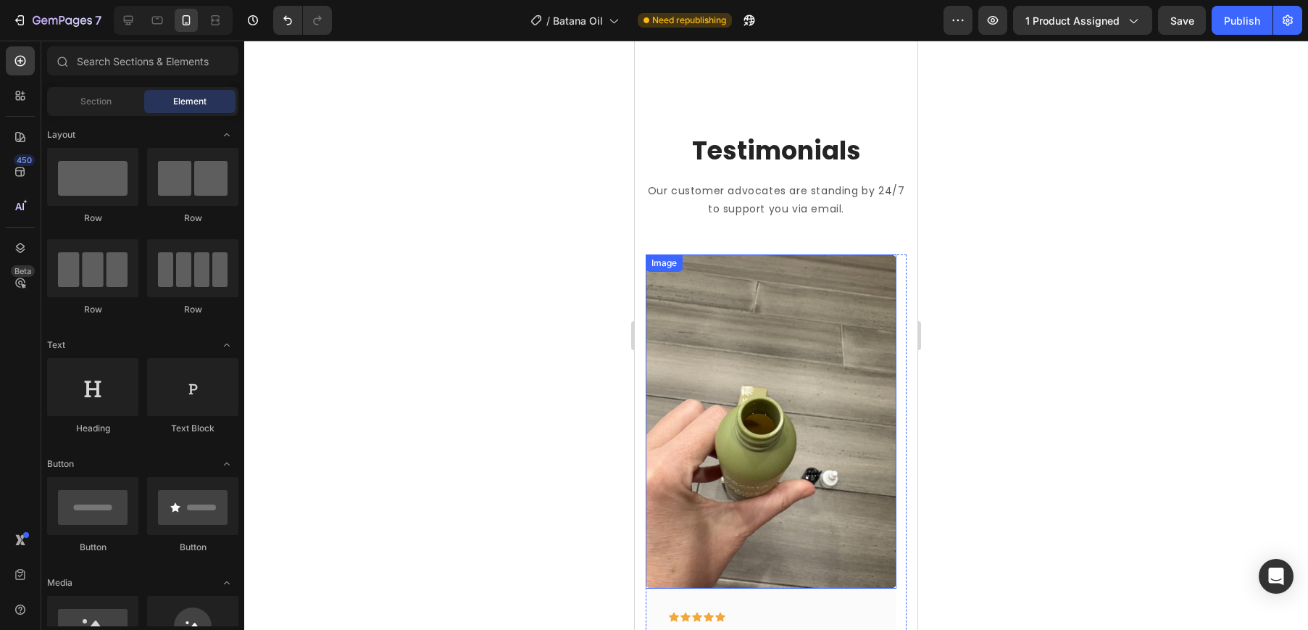
scroll to position [1523, 0]
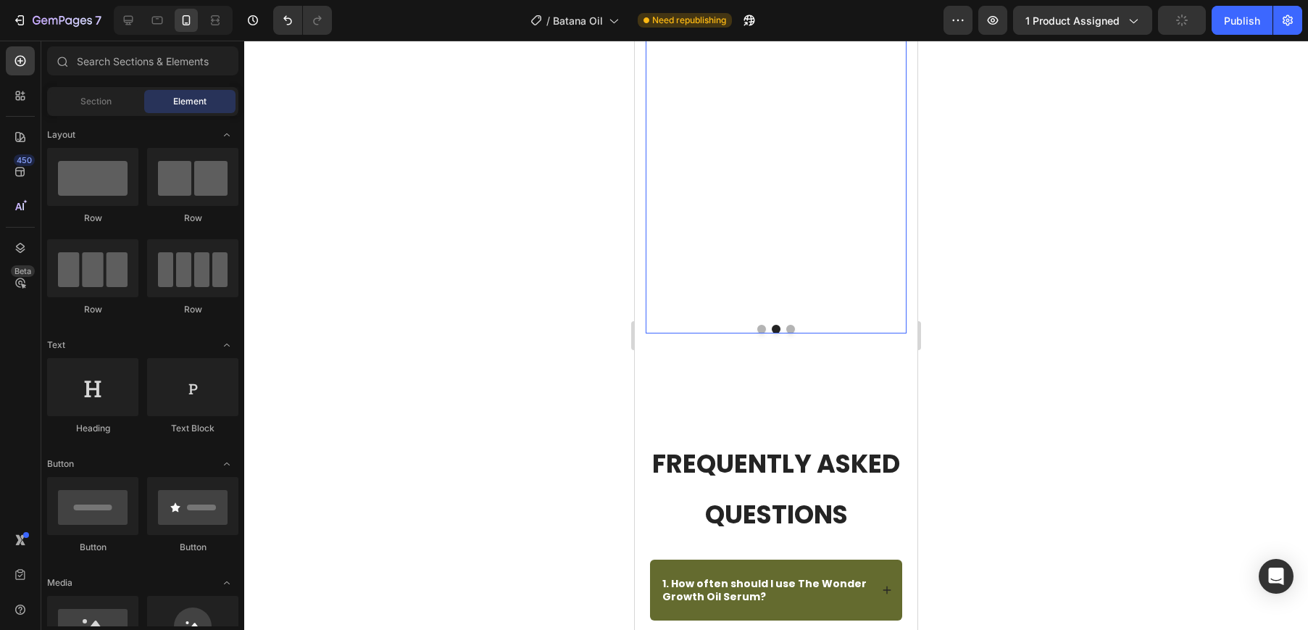
click at [759, 325] on button "Dot" at bounding box center [761, 329] width 9 height 9
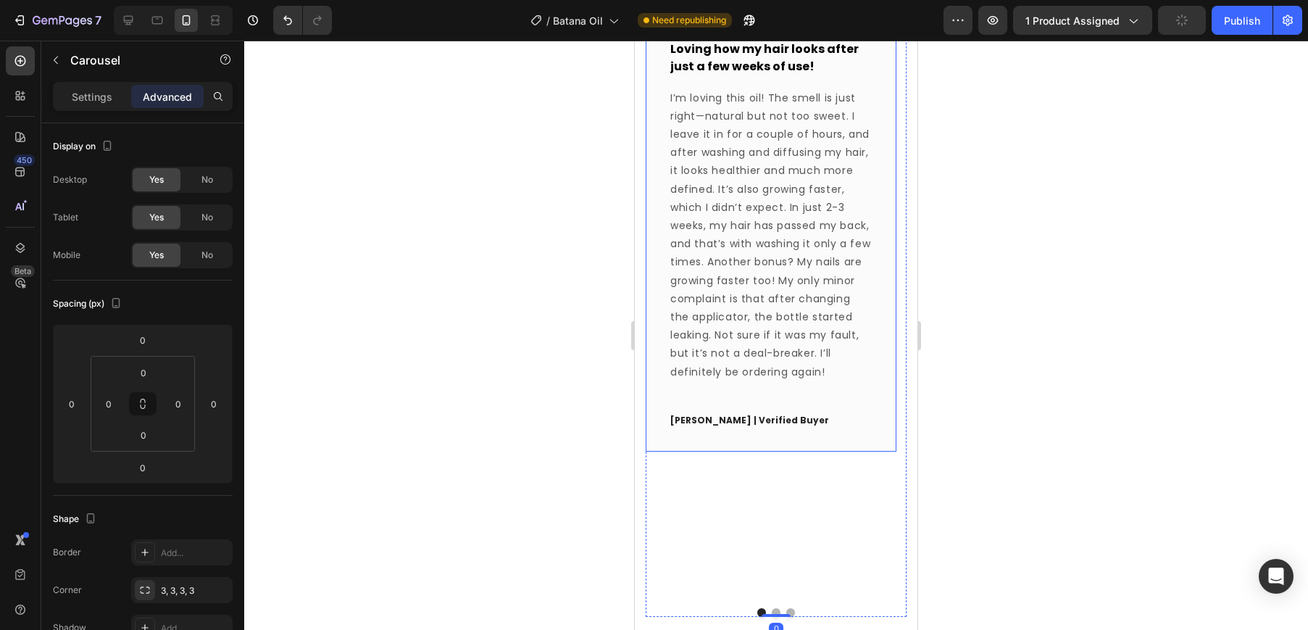
scroll to position [1106, 0]
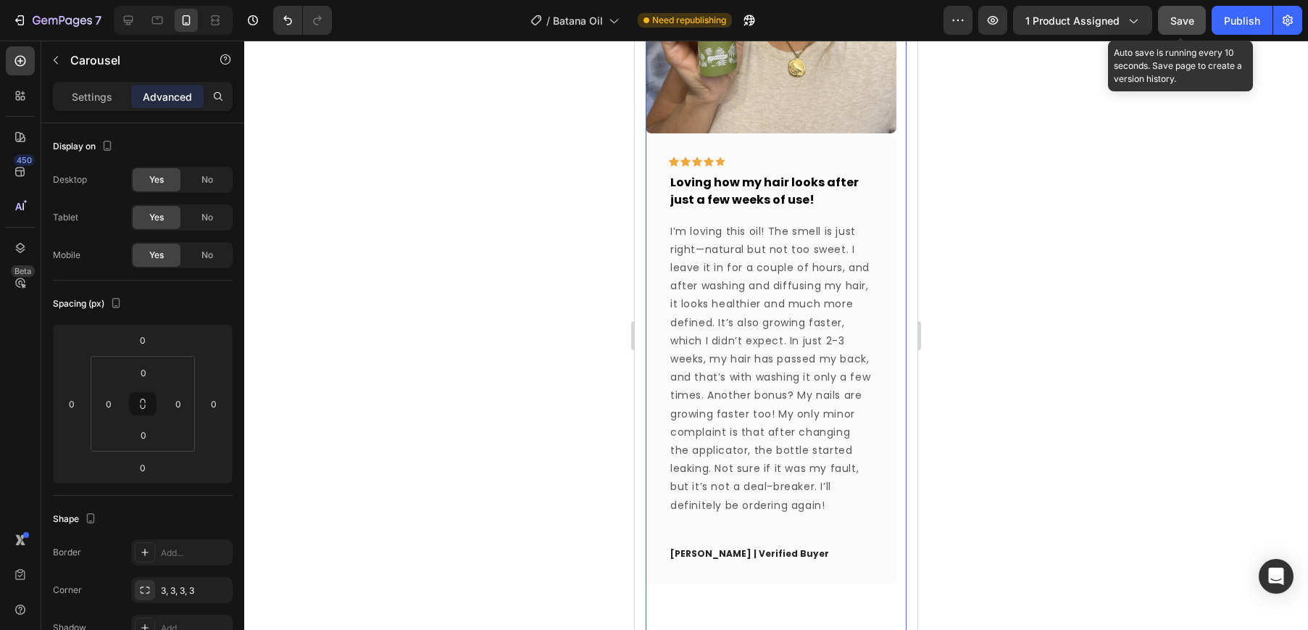
click at [1188, 32] on button "Save" at bounding box center [1182, 20] width 48 height 29
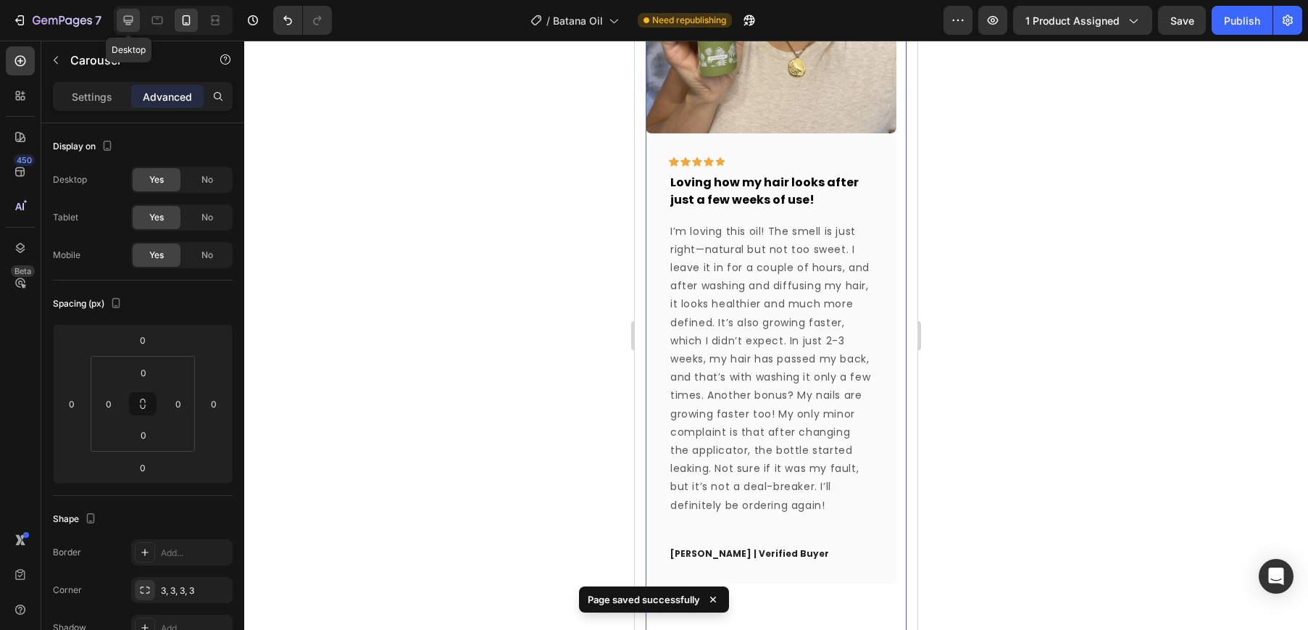
click at [134, 26] on icon at bounding box center [128, 20] width 14 height 14
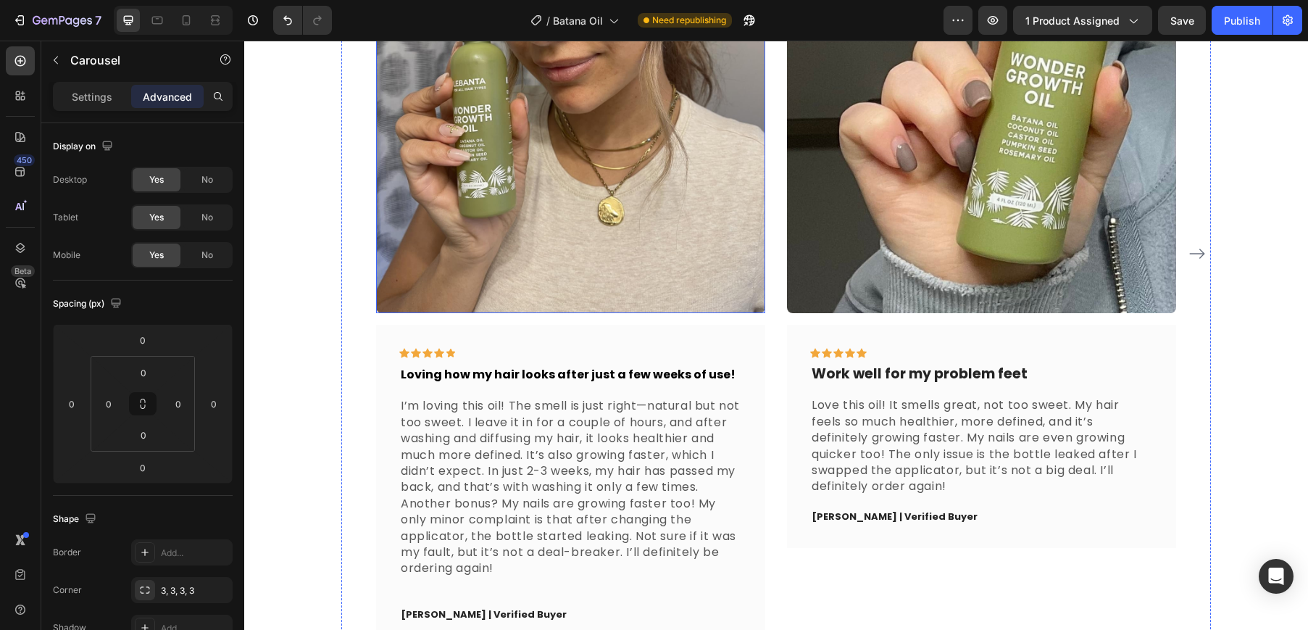
scroll to position [989, 0]
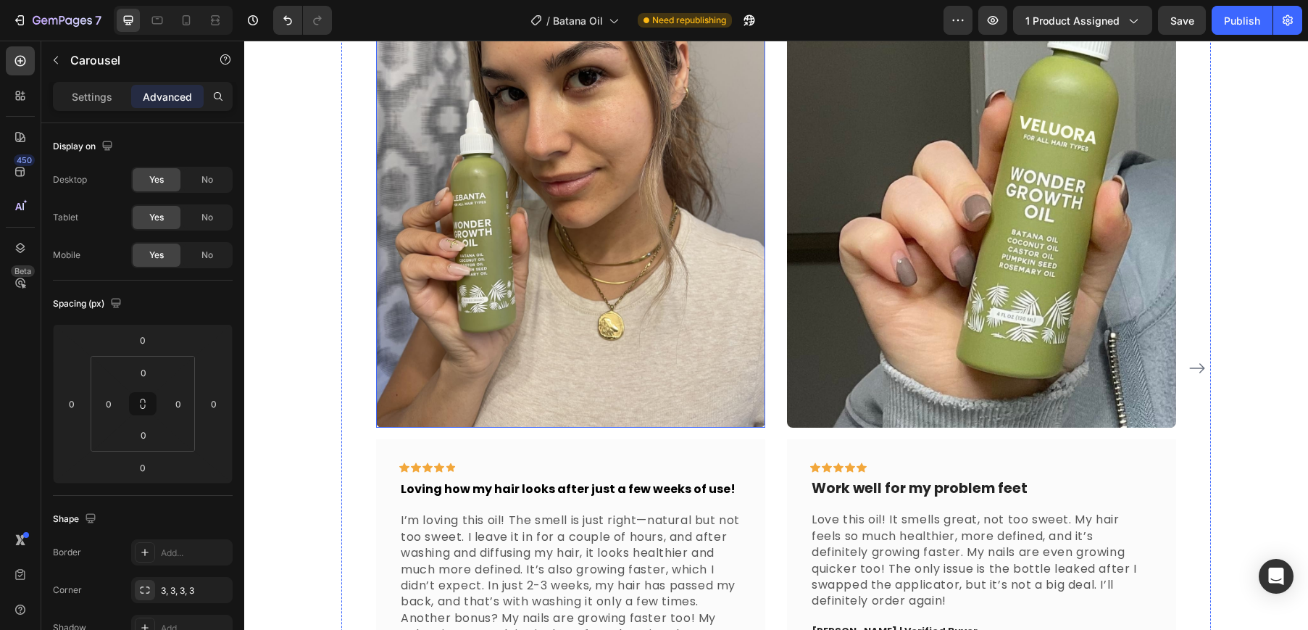
click at [506, 195] on img at bounding box center [570, 168] width 389 height 519
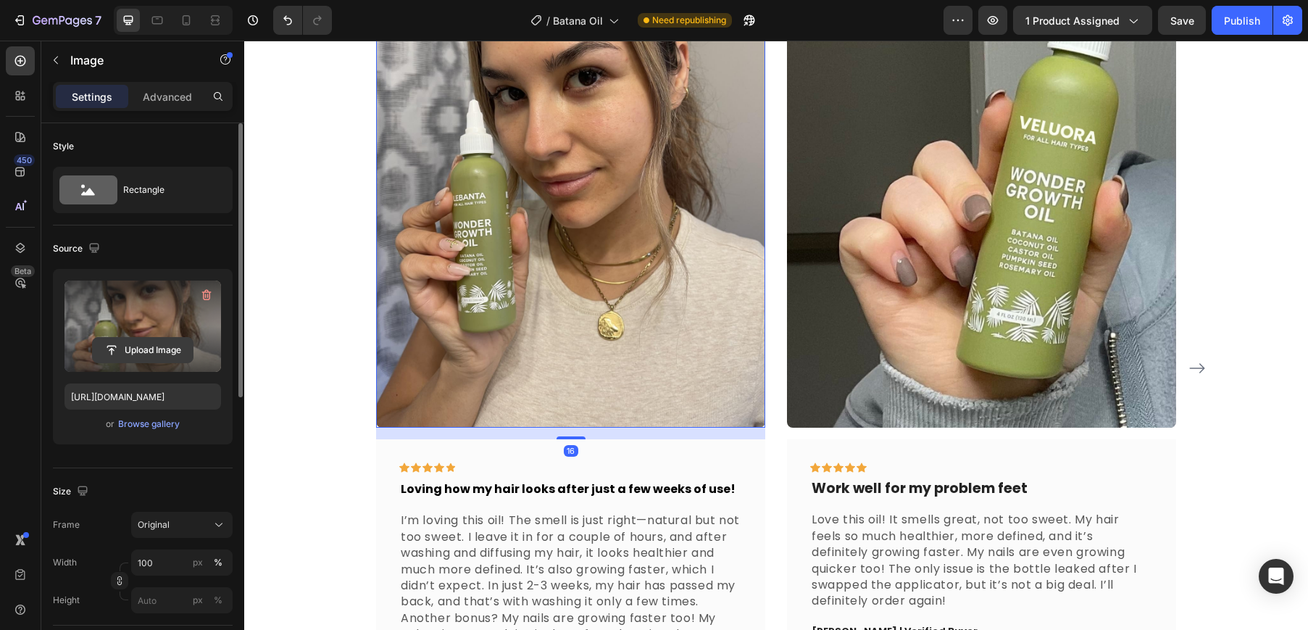
click at [135, 339] on input "file" at bounding box center [143, 350] width 100 height 25
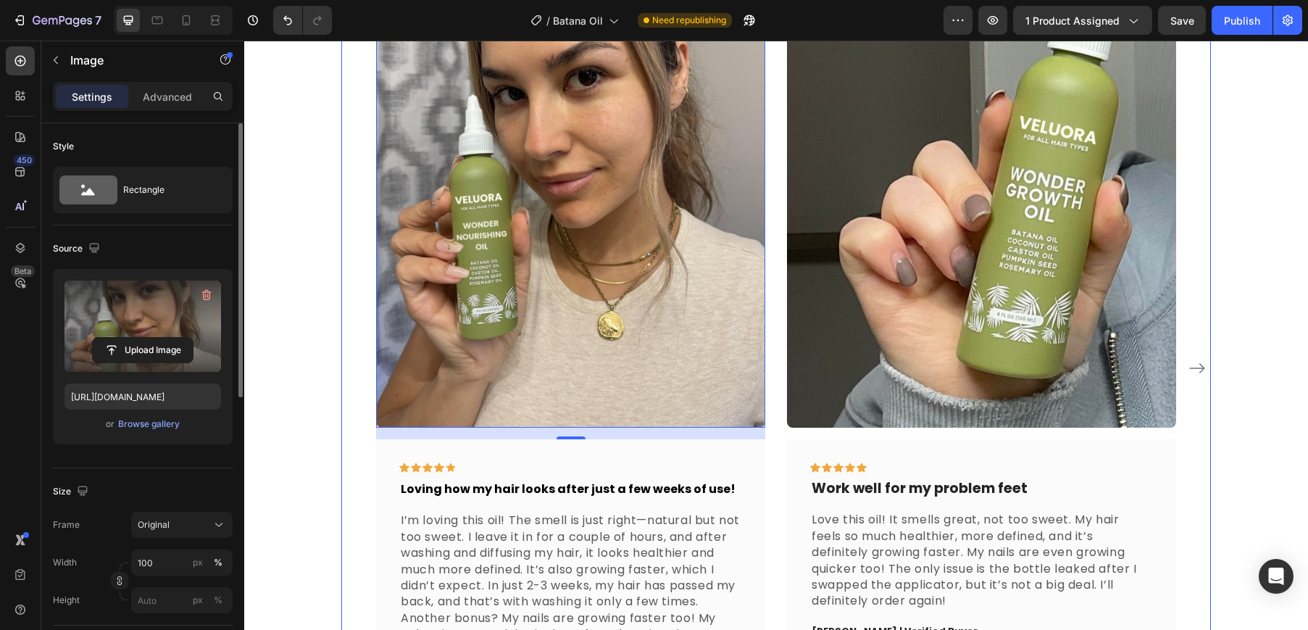
type input "[URL][DOMAIN_NAME]"
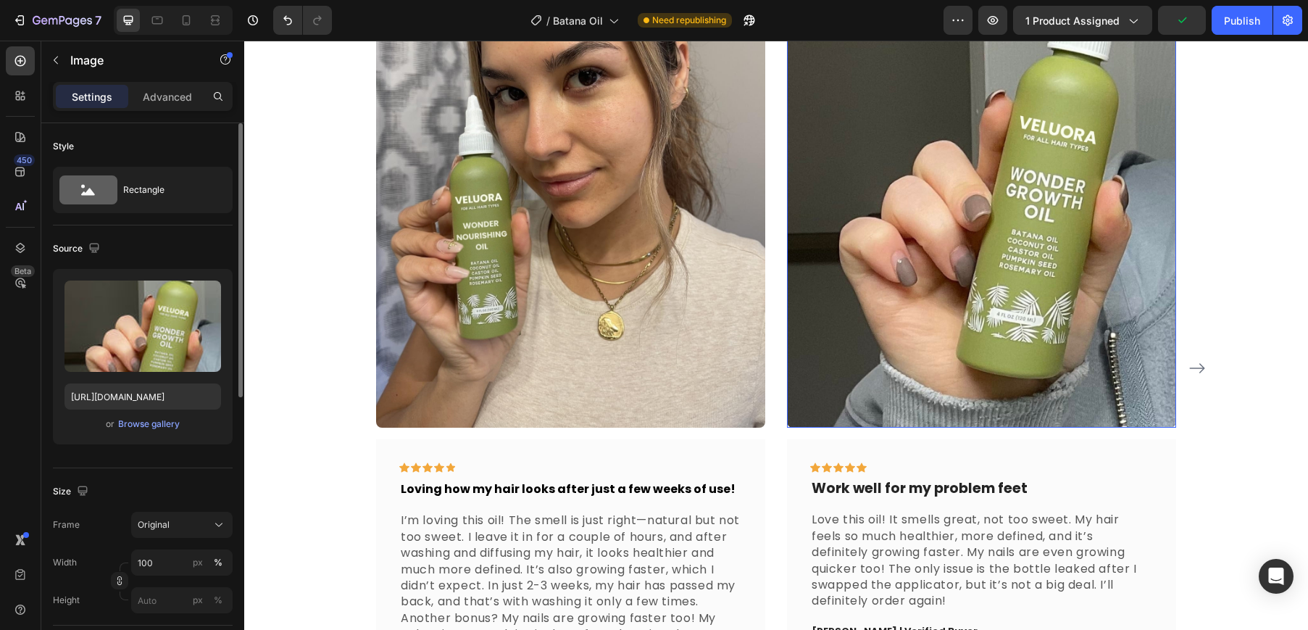
click at [1065, 195] on img at bounding box center [981, 168] width 389 height 519
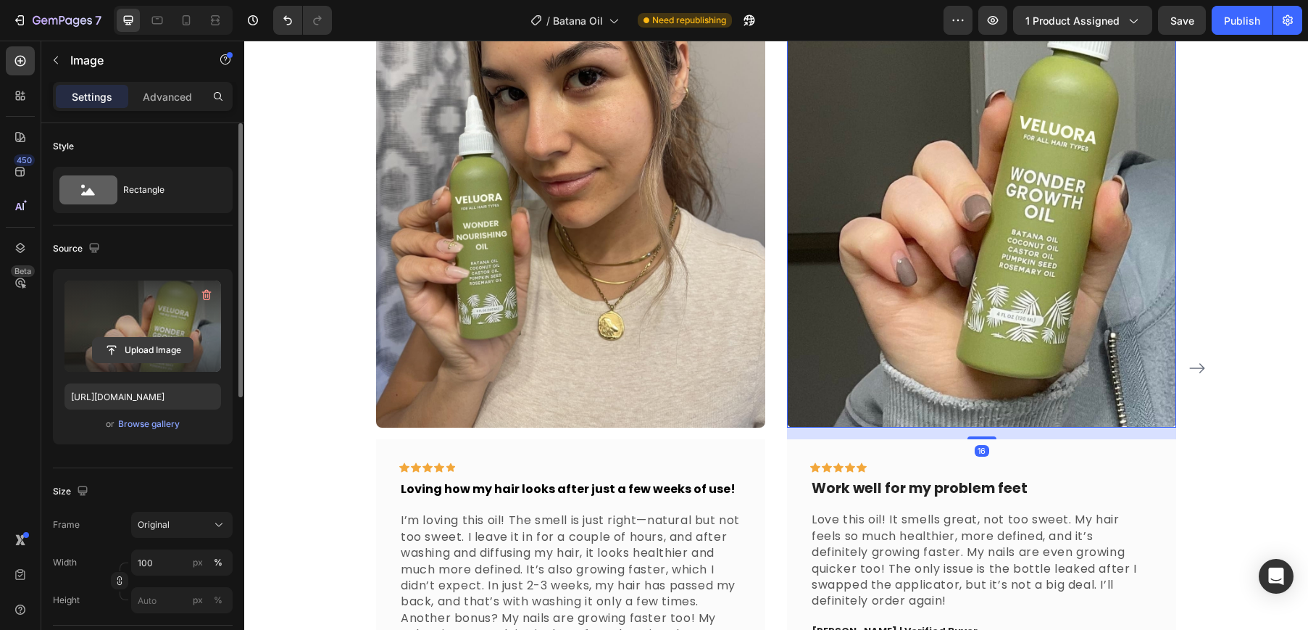
click at [128, 343] on input "file" at bounding box center [143, 350] width 100 height 25
click at [141, 350] on input "file" at bounding box center [143, 350] width 100 height 25
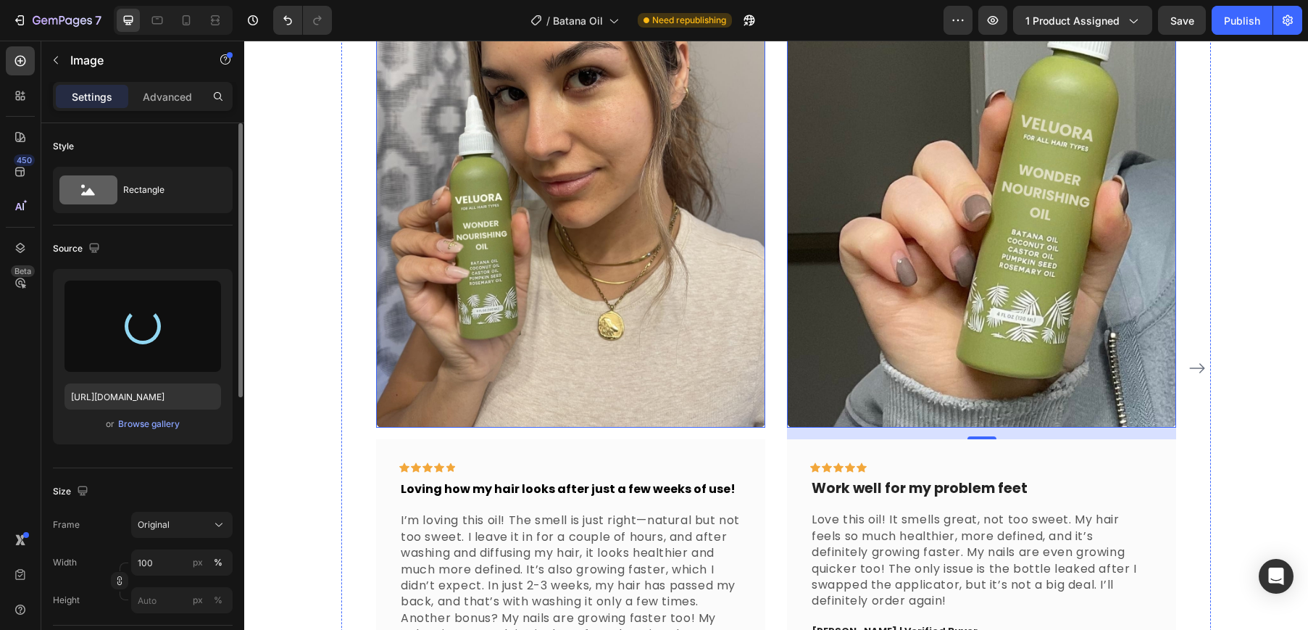
type input "[URL][DOMAIN_NAME]"
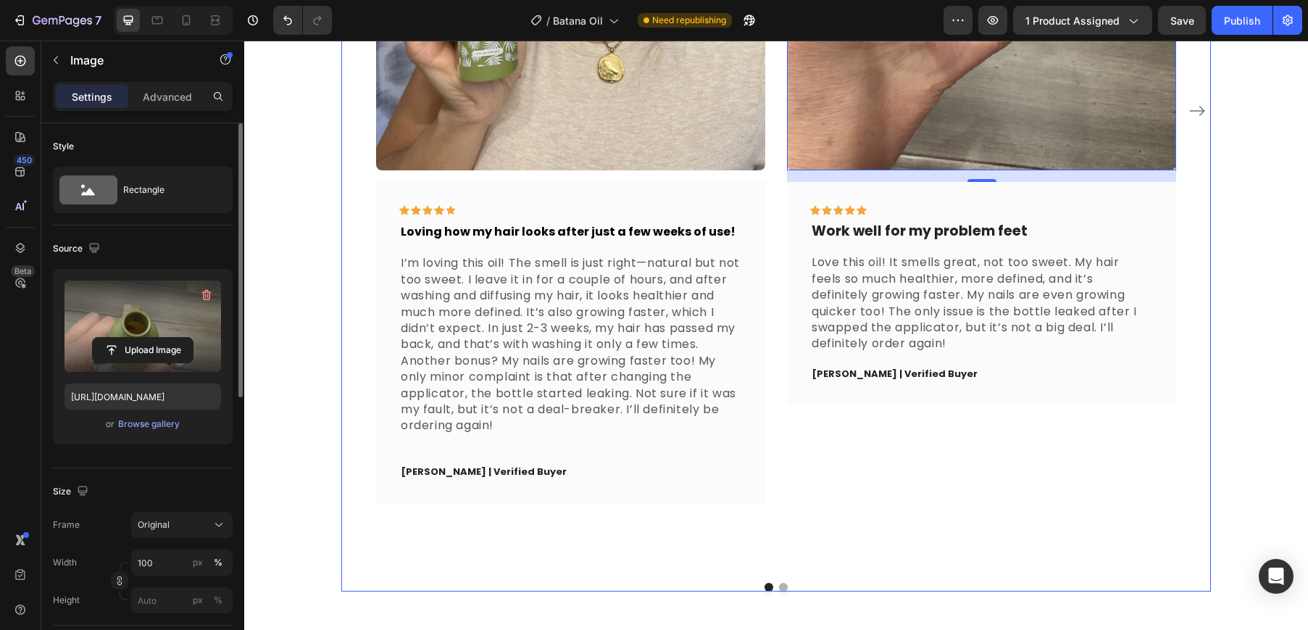
scroll to position [1398, 0]
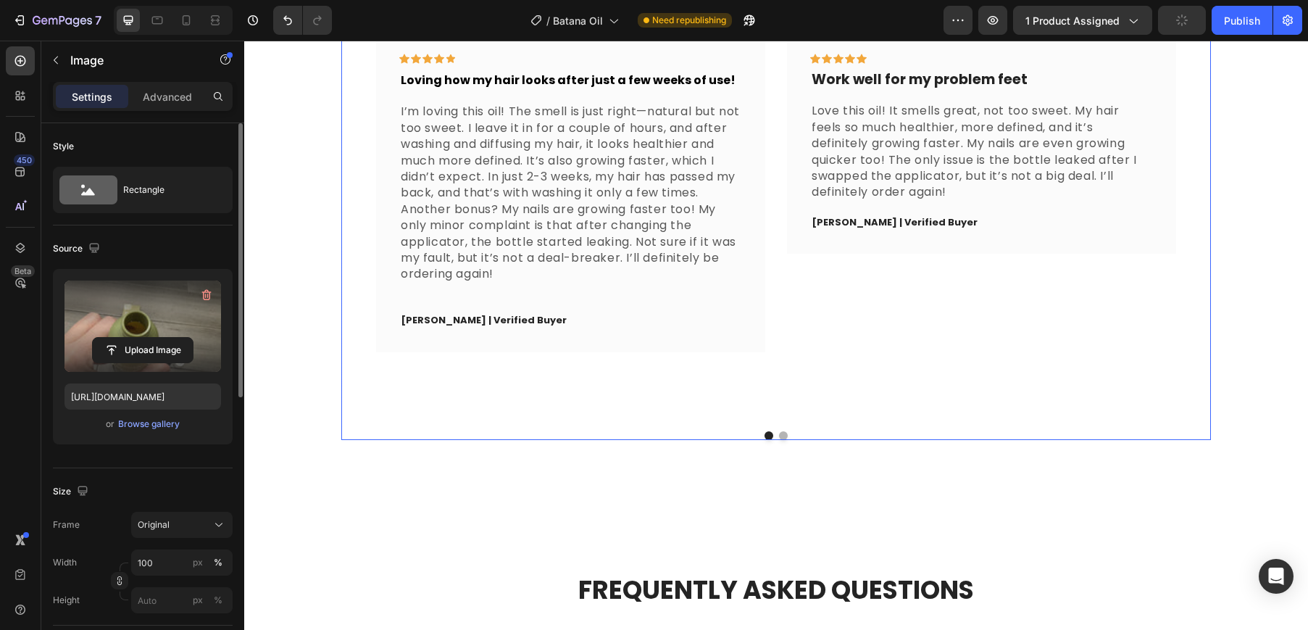
click at [779, 431] on button "Dot" at bounding box center [783, 435] width 9 height 9
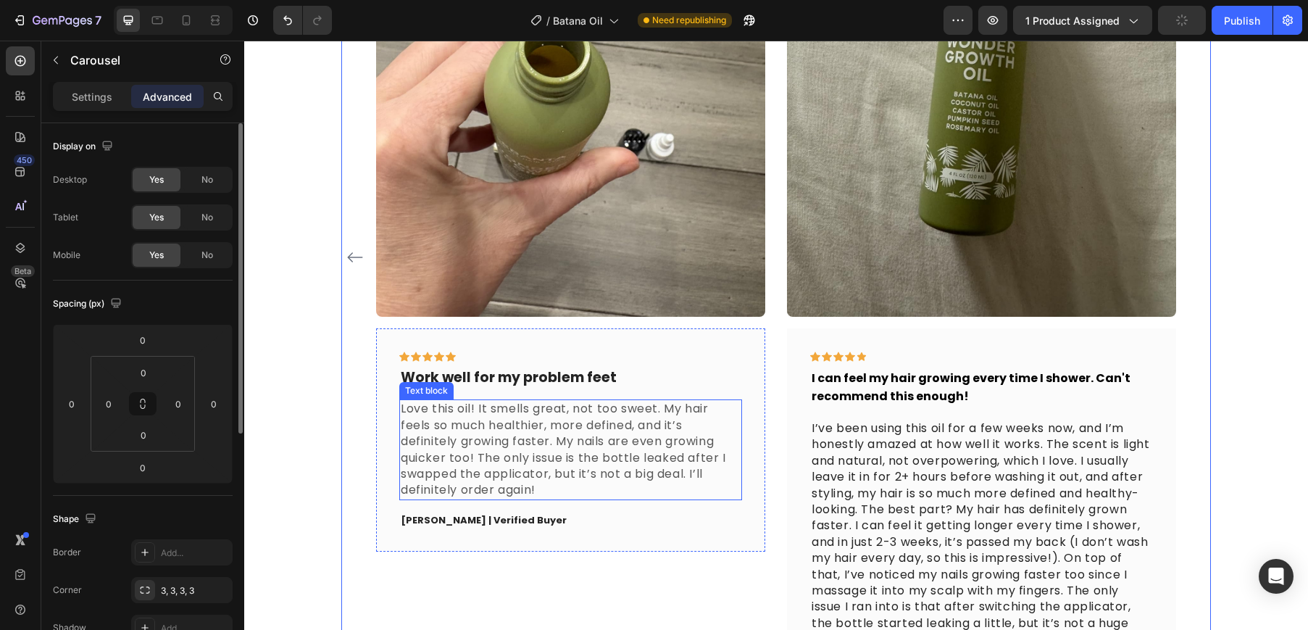
scroll to position [934, 0]
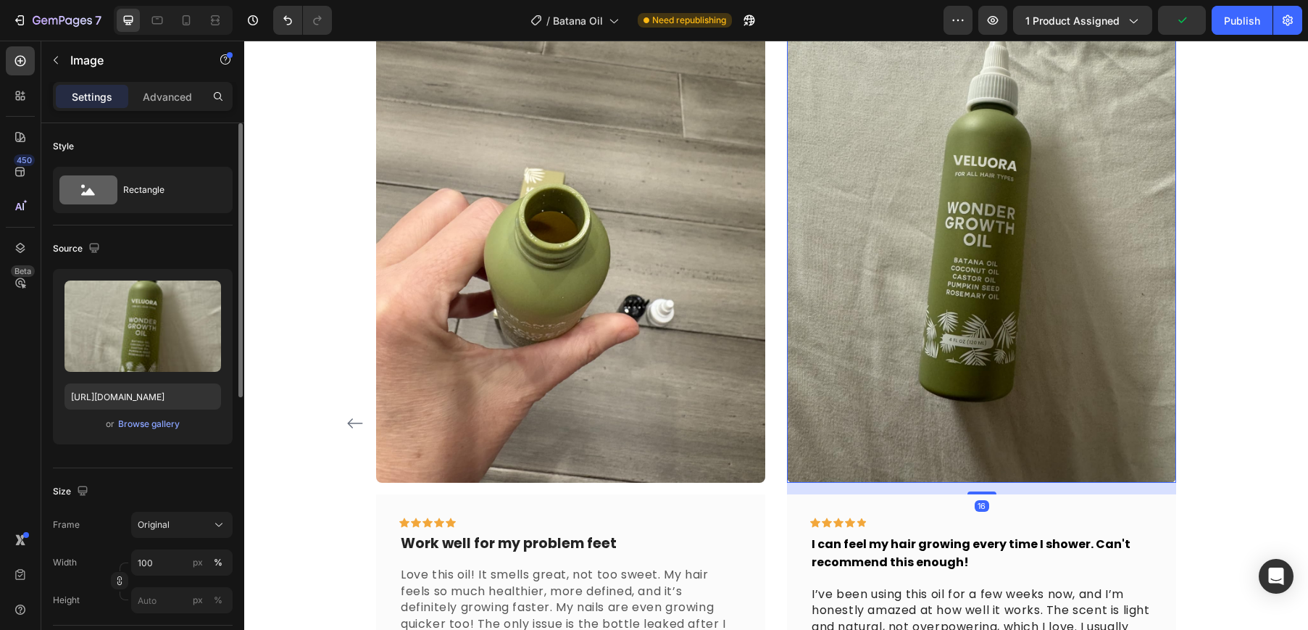
click at [916, 330] on img at bounding box center [981, 223] width 389 height 519
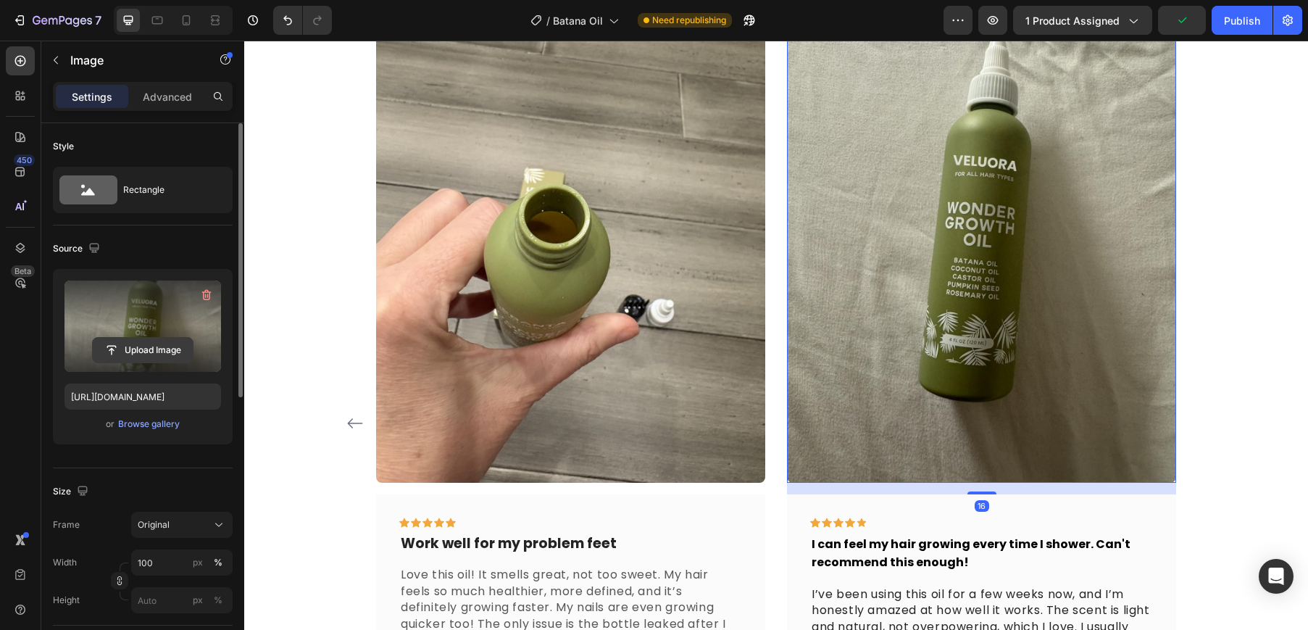
click at [151, 359] on input "file" at bounding box center [143, 350] width 100 height 25
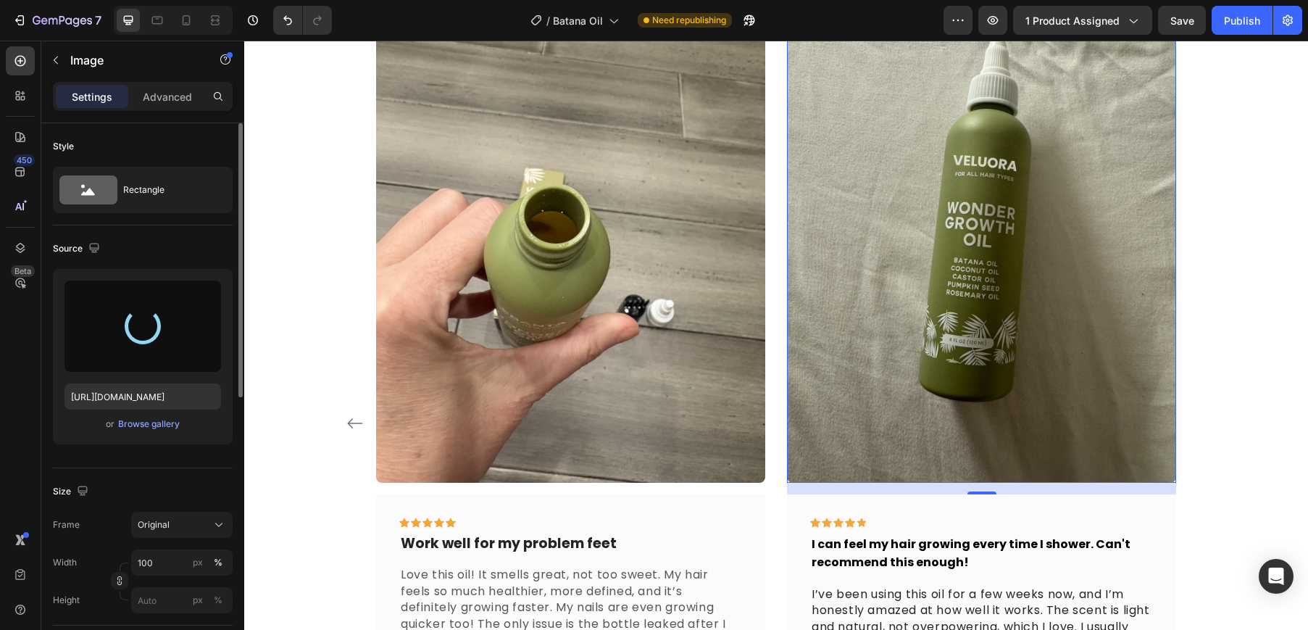
type input "[URL][DOMAIN_NAME]"
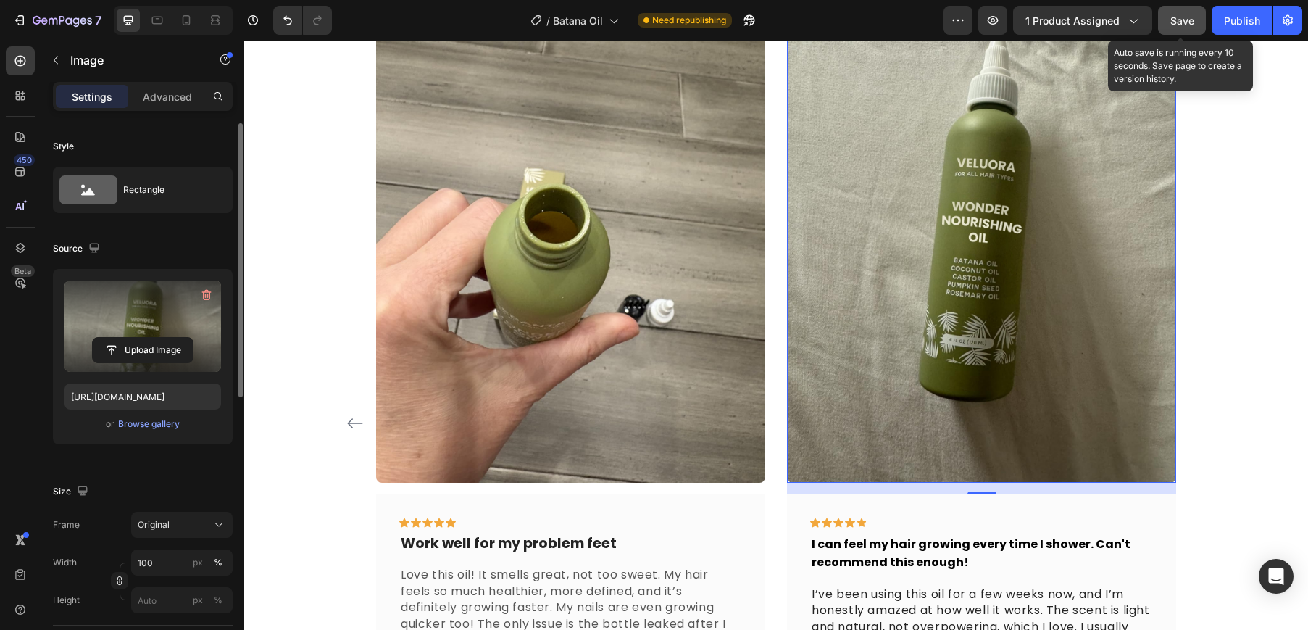
click at [1189, 31] on button "Save" at bounding box center [1182, 20] width 48 height 29
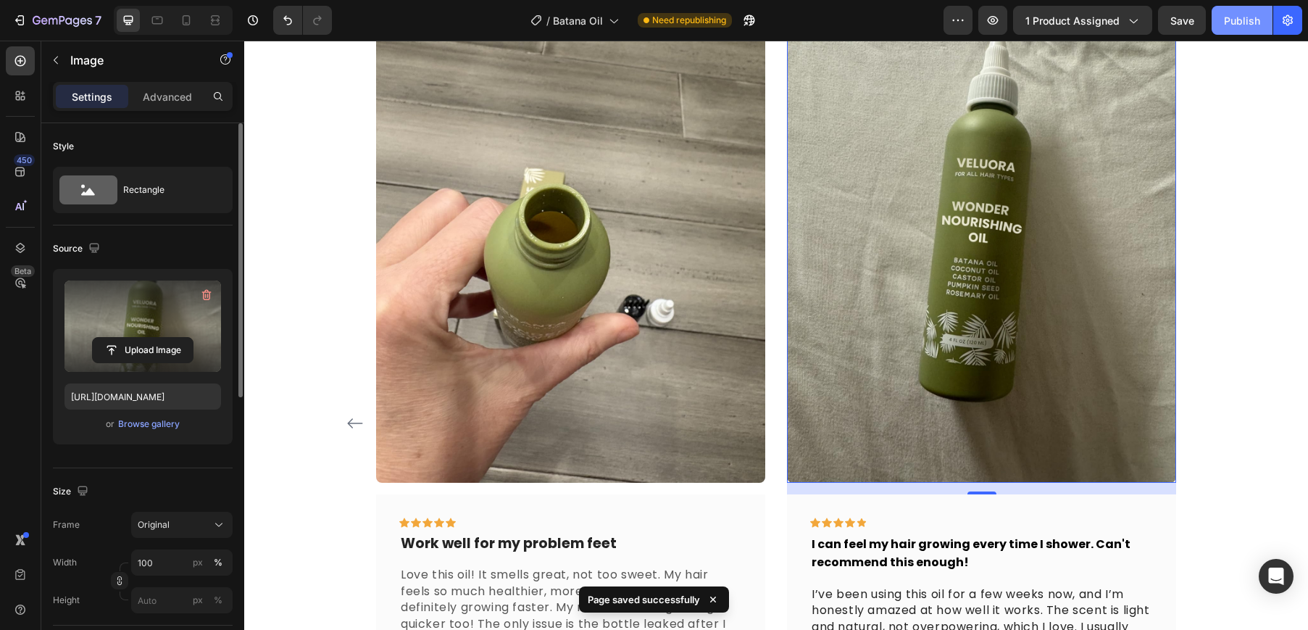
click at [1233, 33] on button "Publish" at bounding box center [1241, 20] width 61 height 29
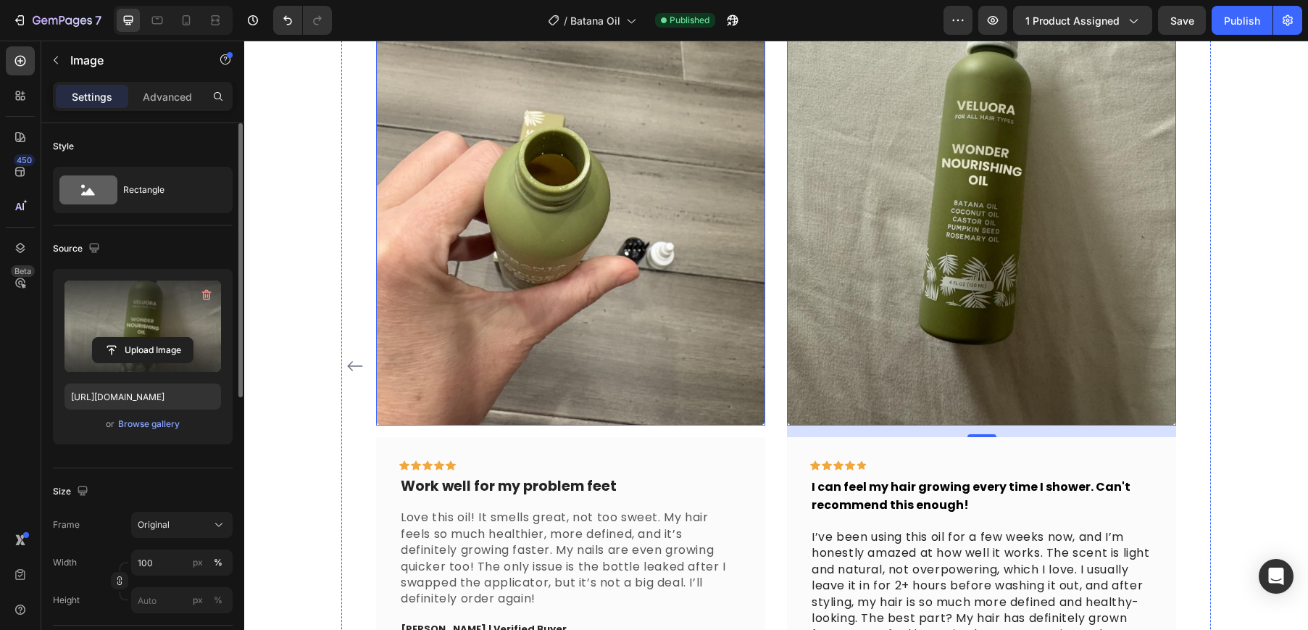
scroll to position [1271, 0]
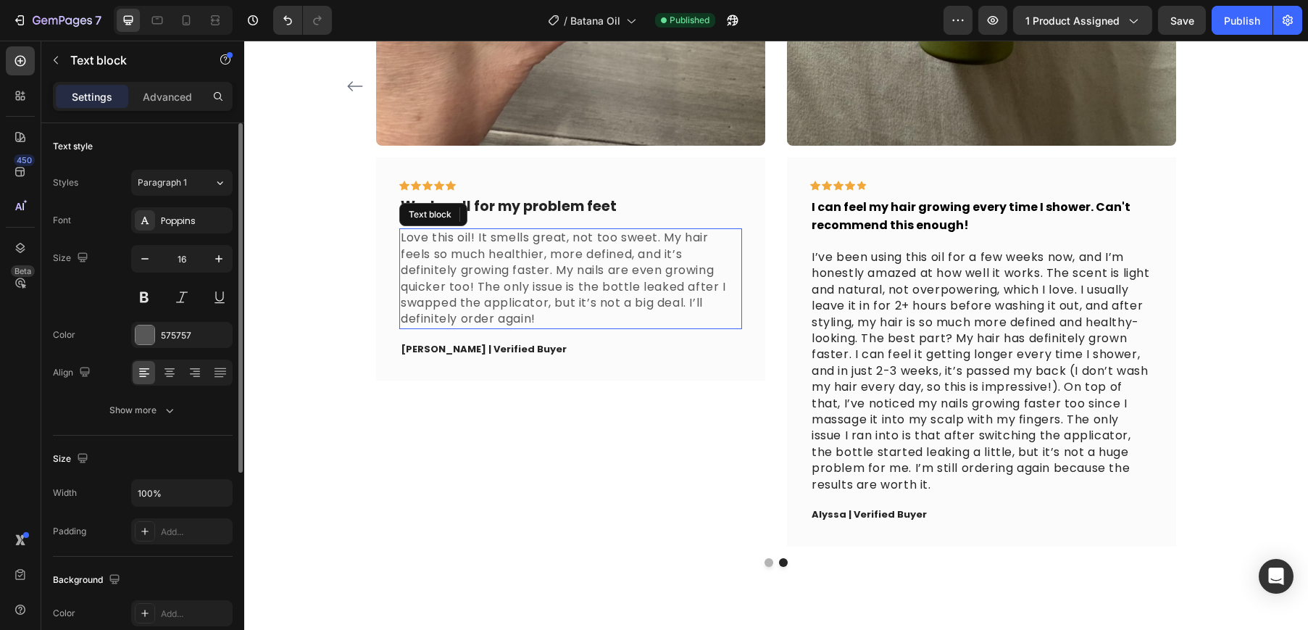
click at [478, 235] on p "Love this oil! It smells great, not too sweet. My hair feels so much healthier,…" at bounding box center [571, 278] width 340 height 97
drag, startPoint x: 504, startPoint y: 196, endPoint x: 572, endPoint y: 212, distance: 69.9
click at [504, 198] on p "Work well for my problem feet" at bounding box center [571, 207] width 340 height 18
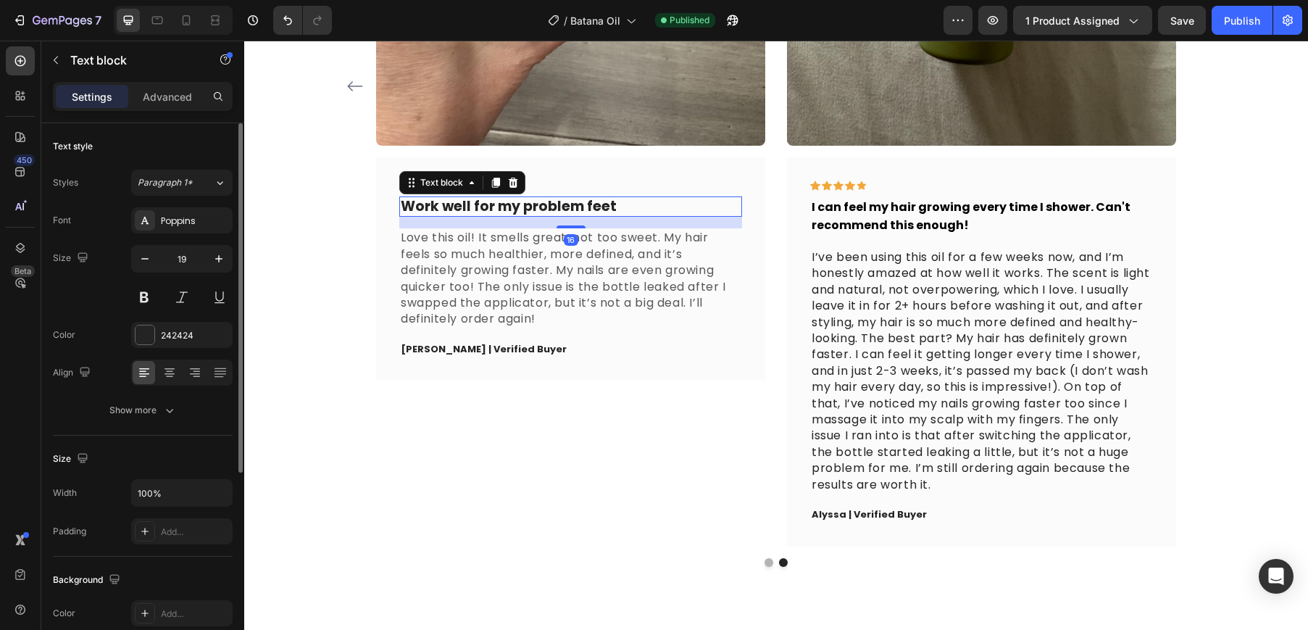
click at [580, 207] on p "Work well for my problem feet" at bounding box center [571, 207] width 340 height 18
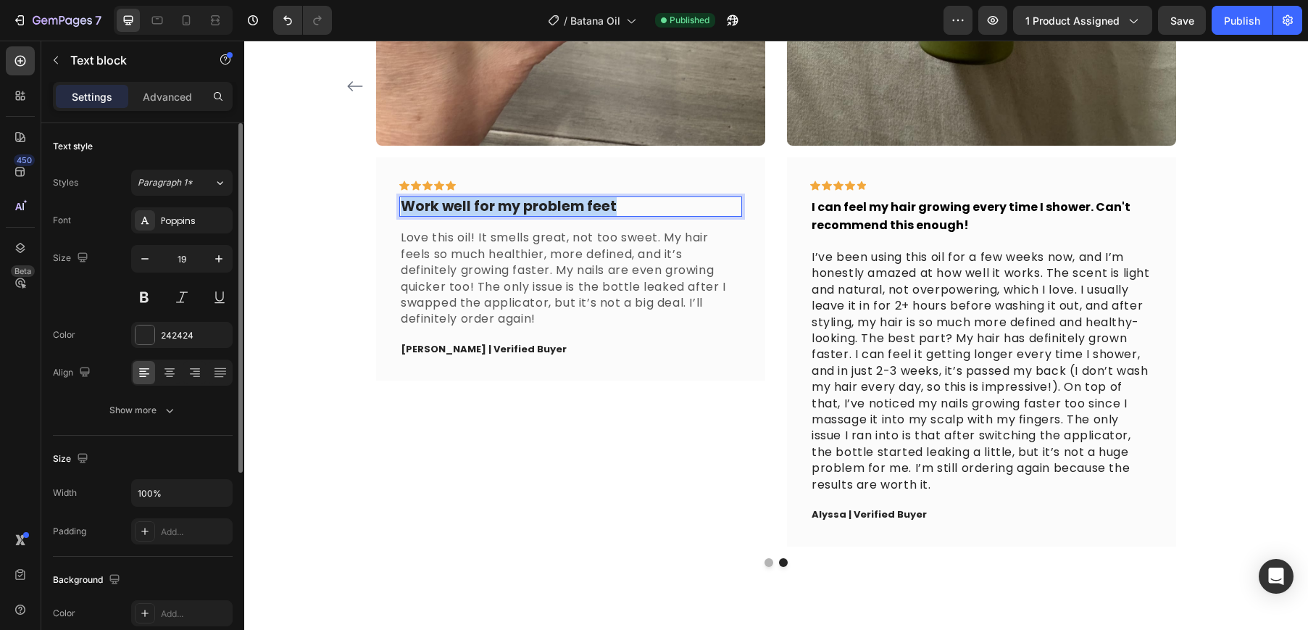
click at [580, 207] on p "Work well for my problem feet" at bounding box center [571, 207] width 340 height 18
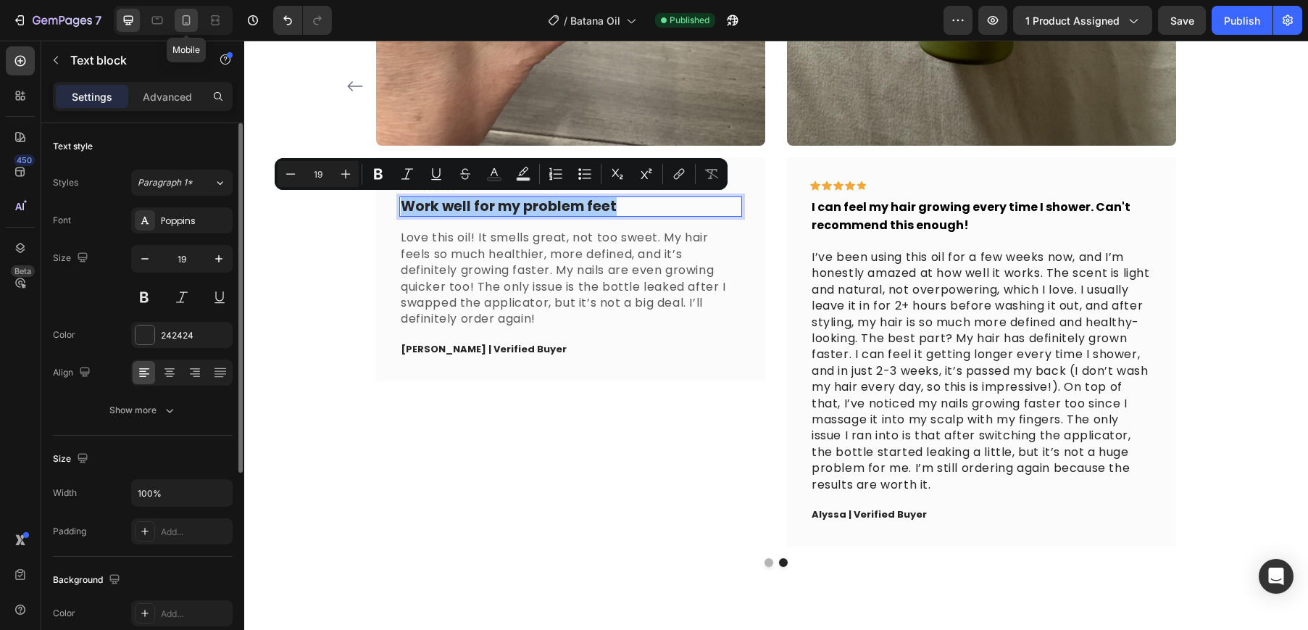
click at [183, 17] on icon at bounding box center [186, 20] width 14 height 14
type input "17"
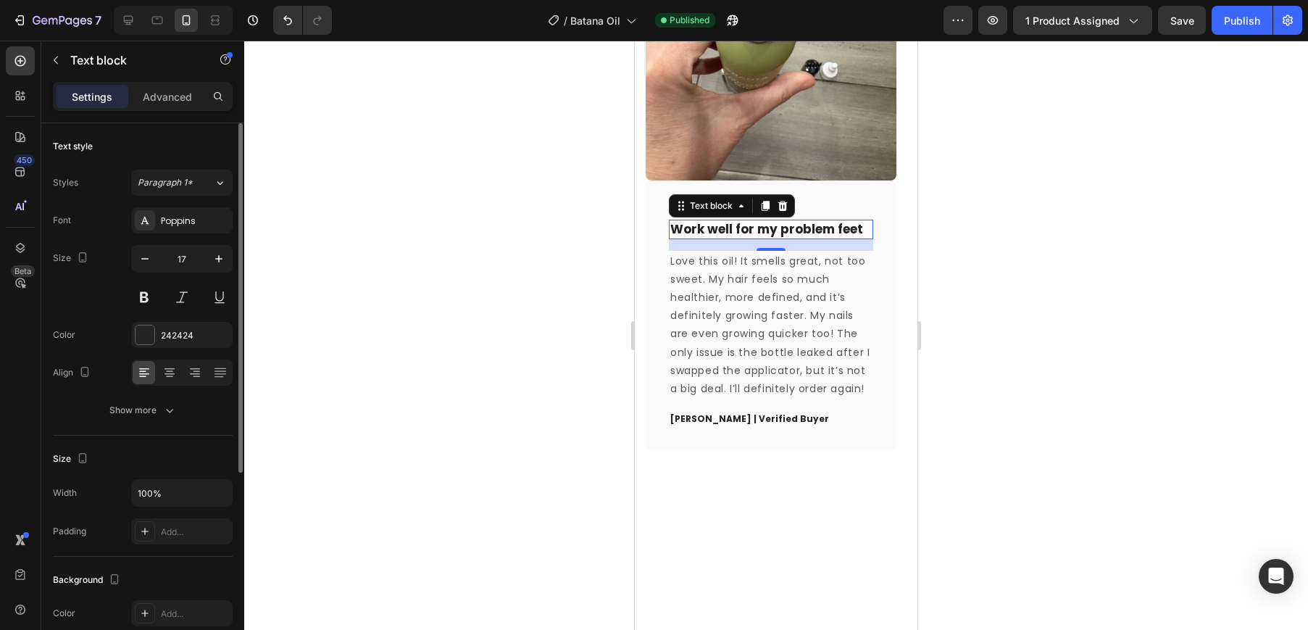
scroll to position [971, 0]
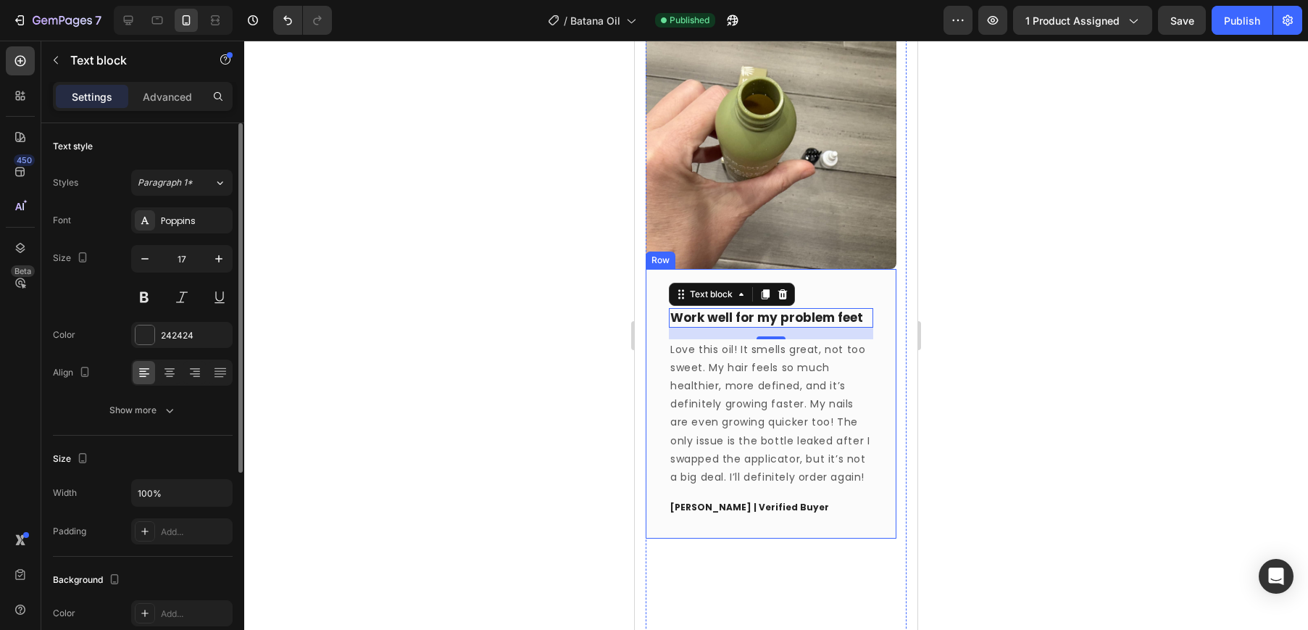
click at [1008, 300] on div at bounding box center [776, 335] width 1064 height 589
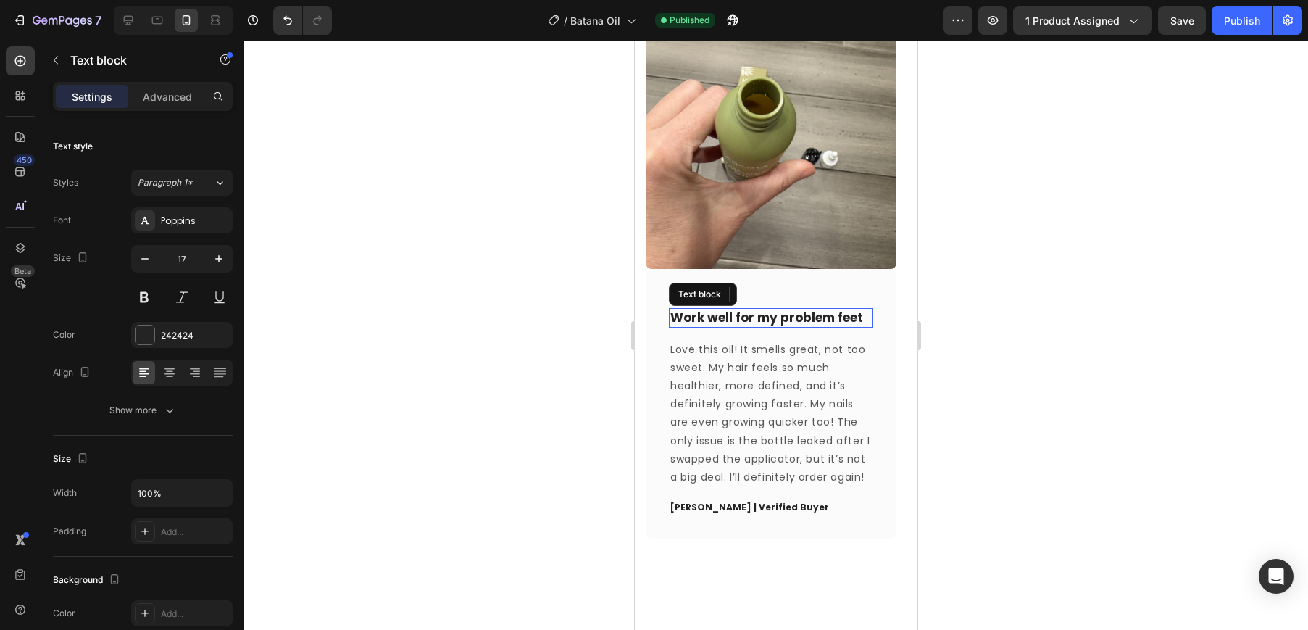
click at [818, 314] on p "Work well for my problem feet" at bounding box center [770, 317] width 201 height 16
click at [943, 330] on div at bounding box center [776, 335] width 1064 height 589
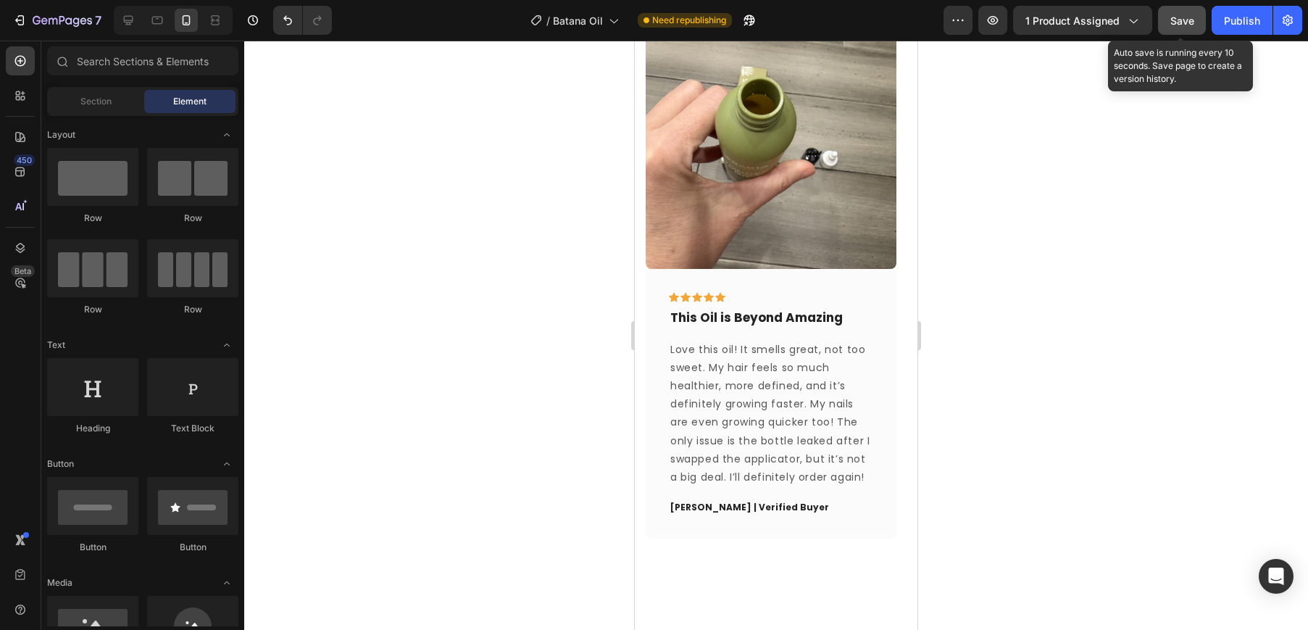
click at [1198, 20] on button "Save" at bounding box center [1182, 20] width 48 height 29
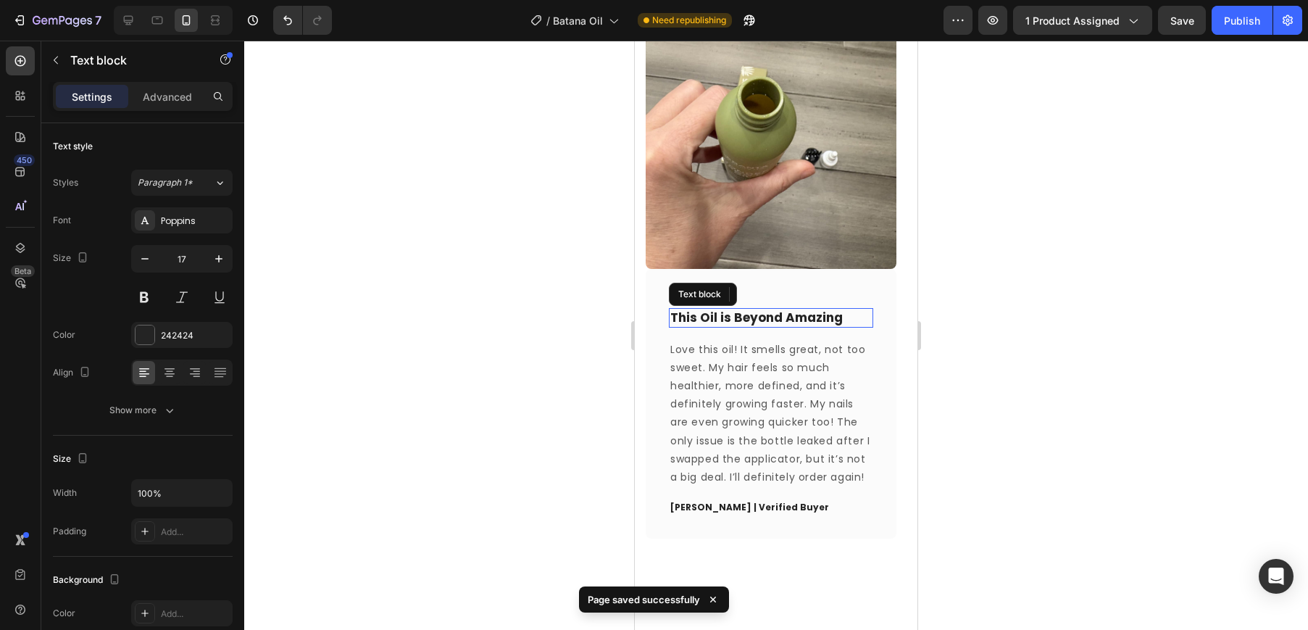
click at [698, 315] on p "This Oil is Beyond Amazing" at bounding box center [770, 317] width 201 height 16
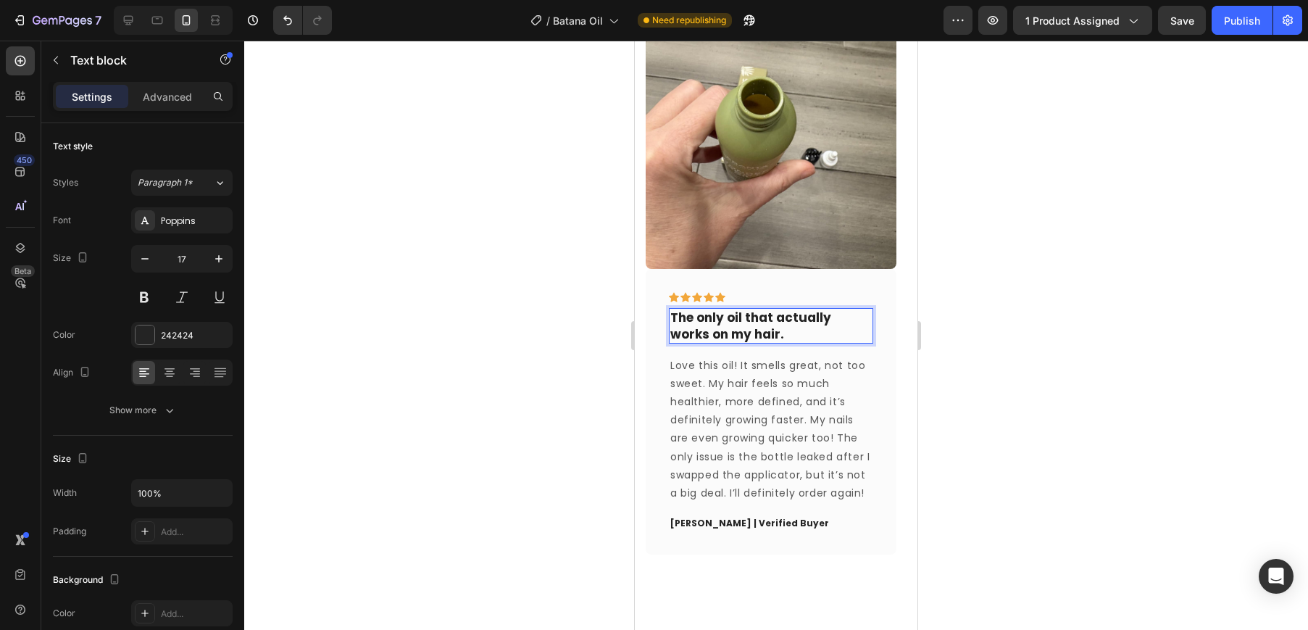
click at [1097, 284] on div at bounding box center [776, 335] width 1064 height 589
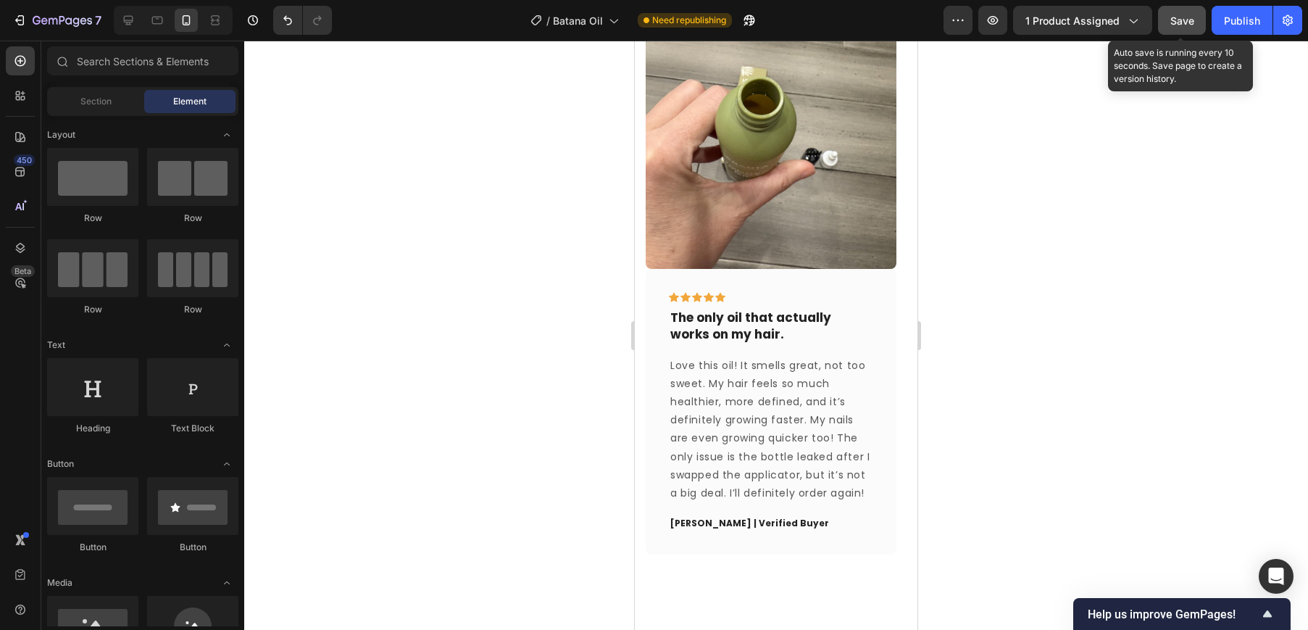
click at [1179, 14] on span "Save" at bounding box center [1182, 20] width 24 height 12
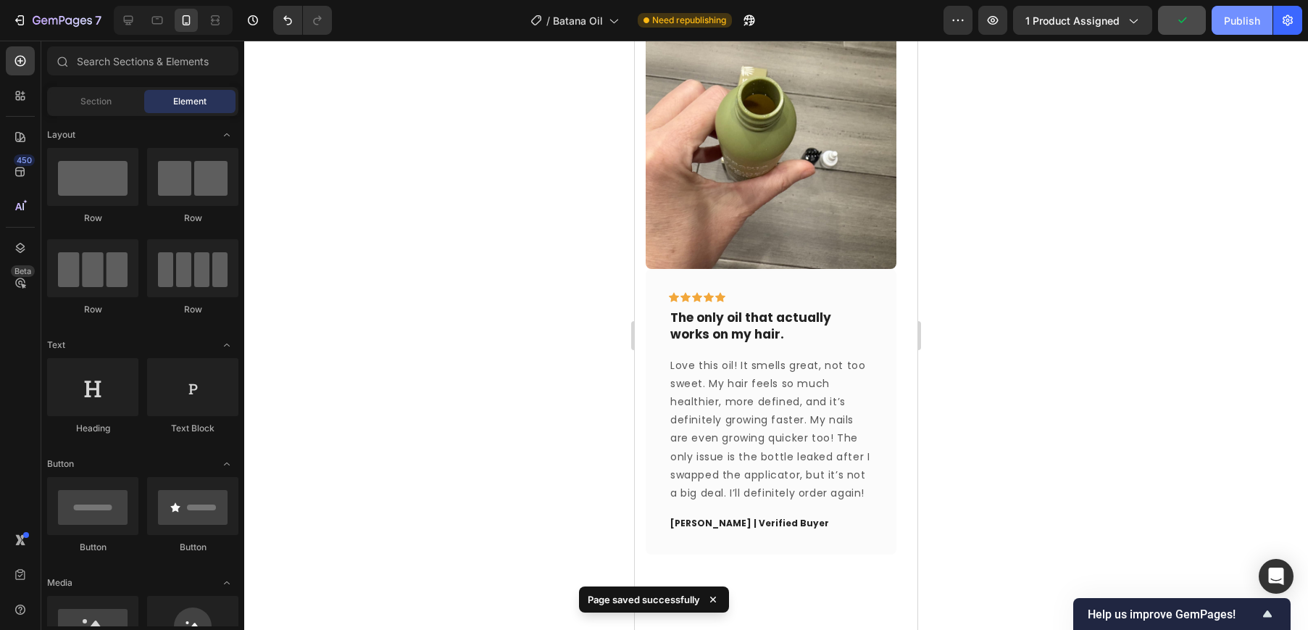
click at [1239, 20] on div "Publish" at bounding box center [1242, 20] width 36 height 15
click at [133, 17] on icon at bounding box center [128, 20] width 14 height 14
